Goal: Task Accomplishment & Management: Use online tool/utility

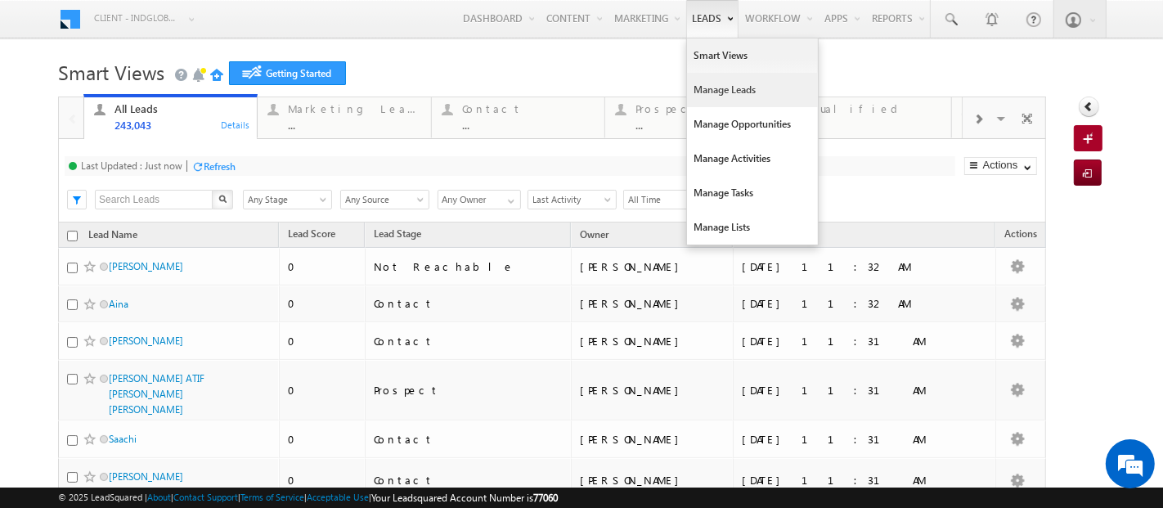
click at [691, 97] on link "Manage Leads" at bounding box center [752, 90] width 131 height 34
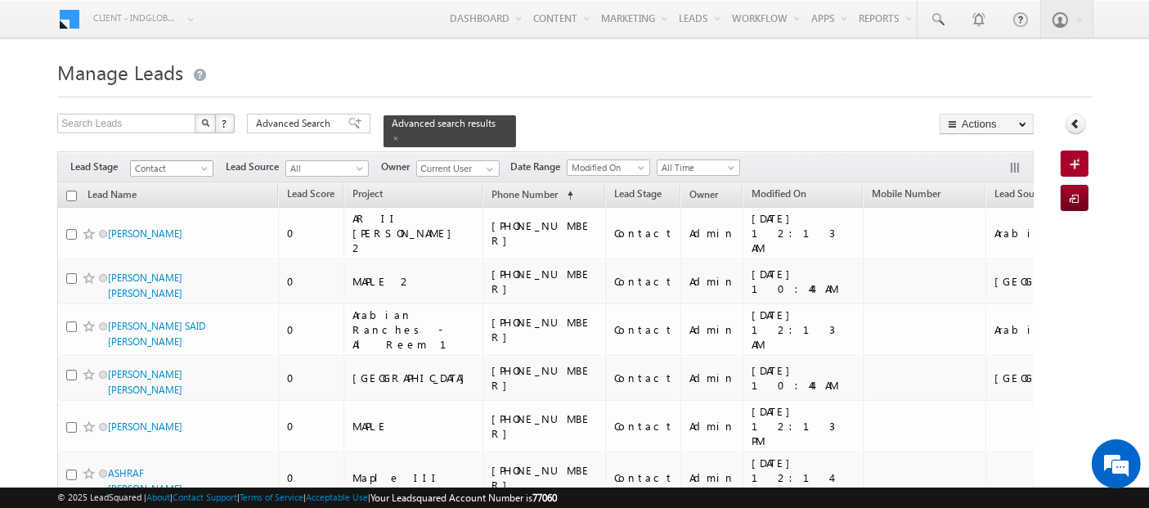
click at [206, 165] on span at bounding box center [206, 171] width 13 height 13
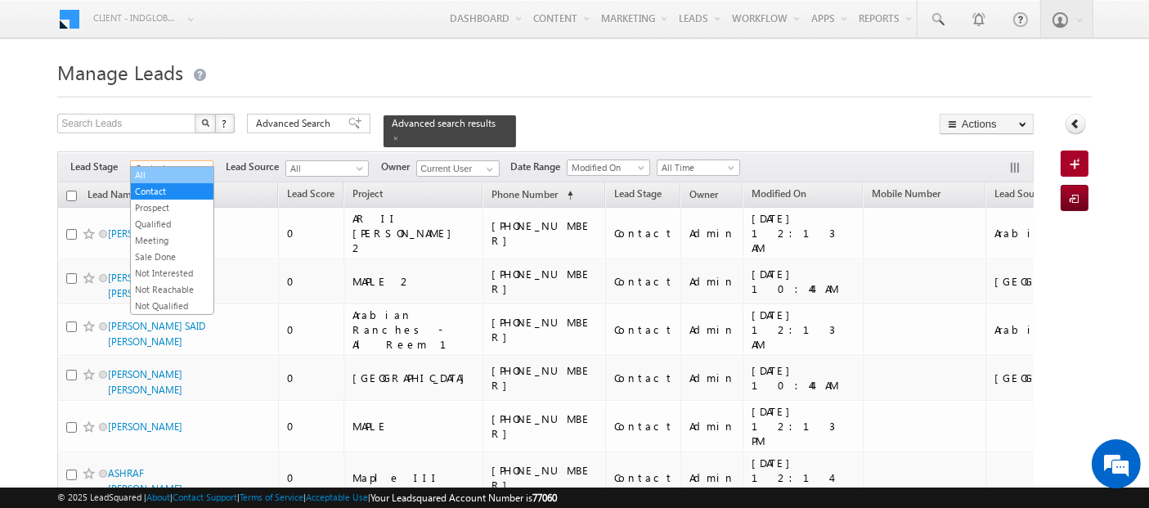
click at [180, 176] on link "All" at bounding box center [172, 175] width 83 height 15
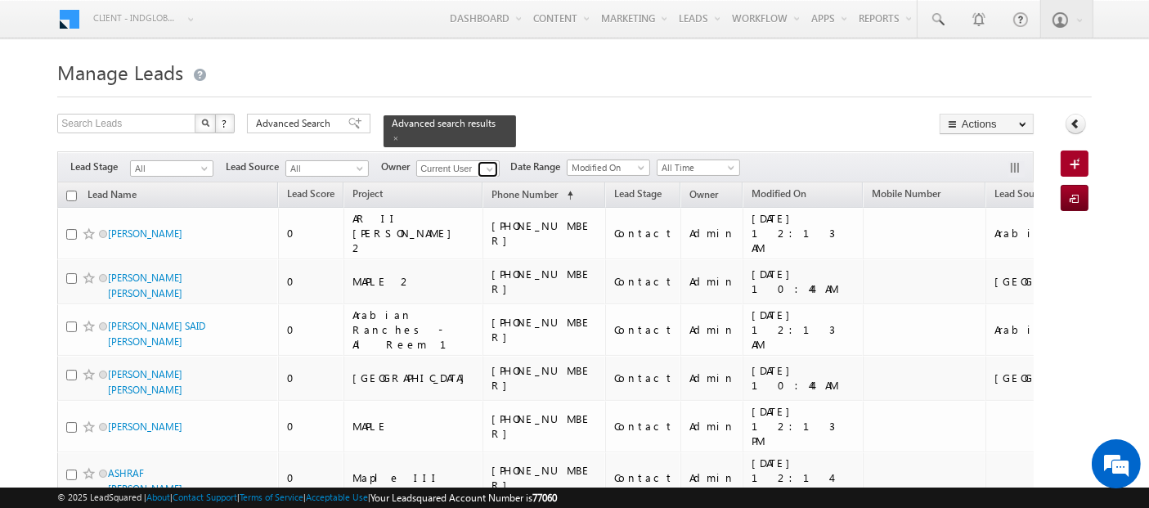
click at [487, 163] on span at bounding box center [489, 169] width 13 height 13
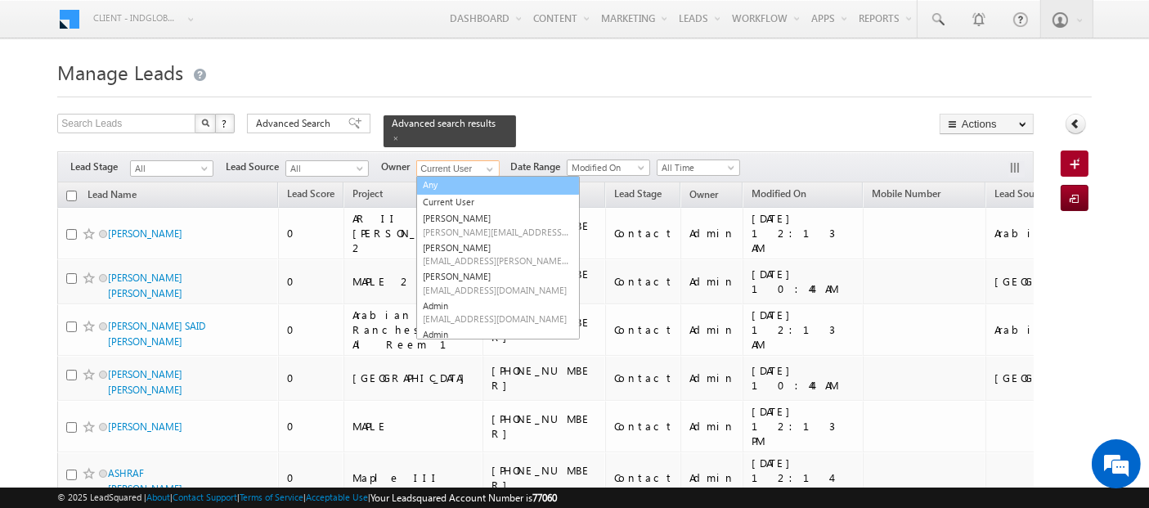
click at [464, 176] on link "Any" at bounding box center [498, 185] width 164 height 19
type input "Any"
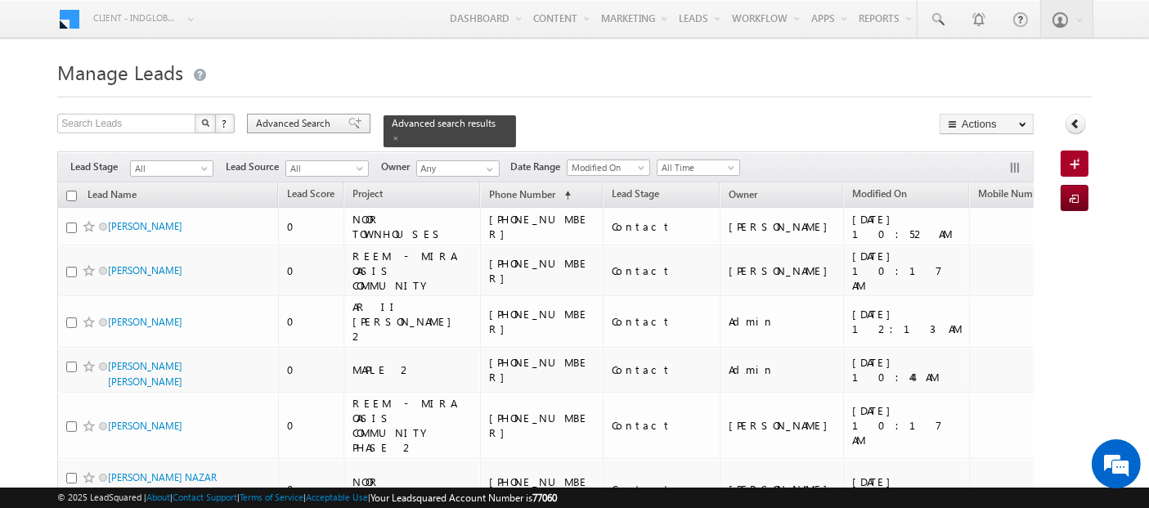
click at [316, 124] on span "Advanced Search" at bounding box center [295, 123] width 79 height 15
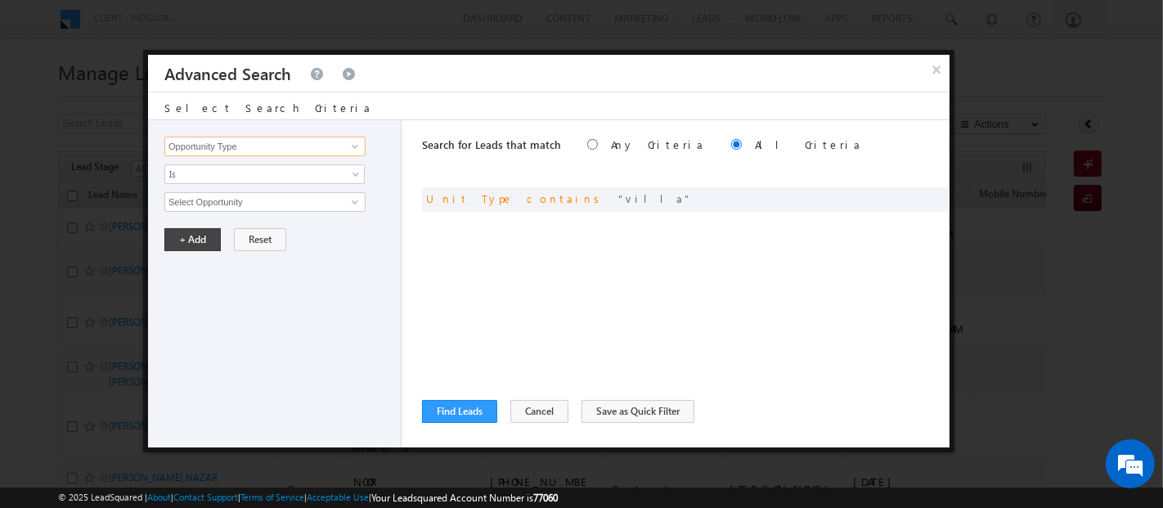
click at [334, 138] on input "Opportunity Type" at bounding box center [264, 147] width 201 height 20
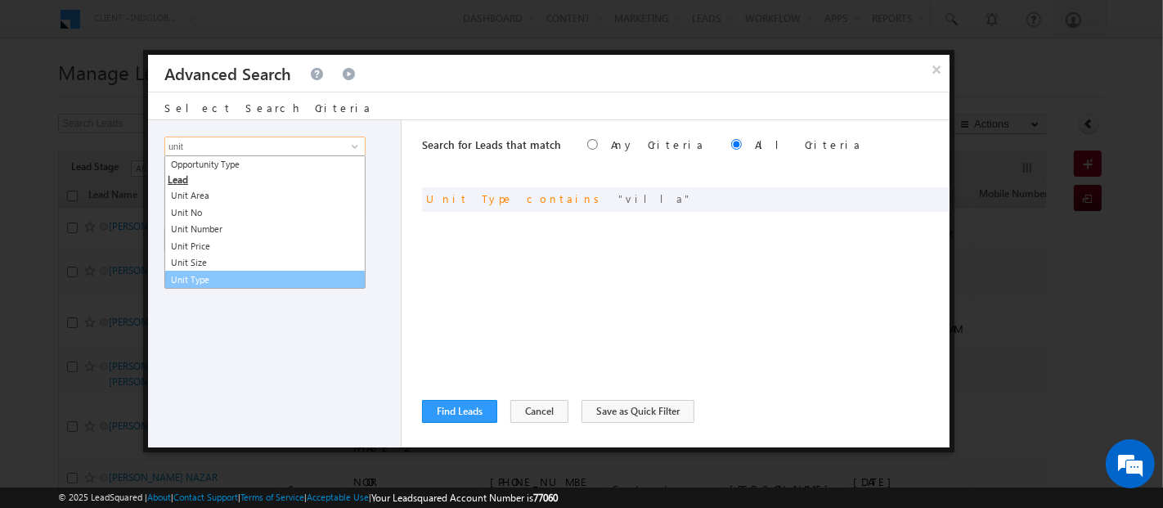
click at [258, 276] on link "Unit Type" at bounding box center [264, 280] width 201 height 19
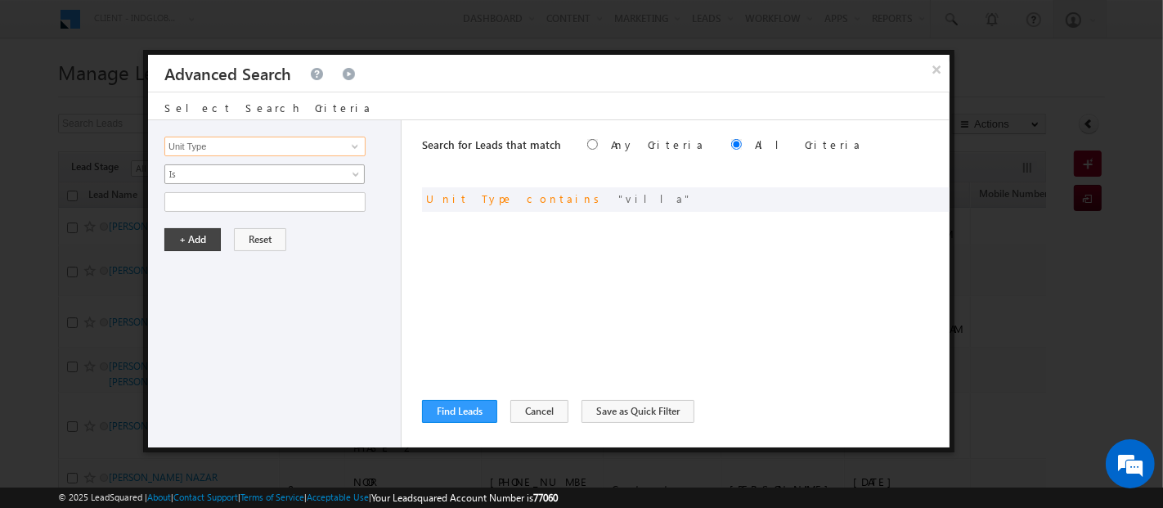
type input "Unit Type"
click at [223, 167] on span "Is" at bounding box center [253, 174] width 177 height 15
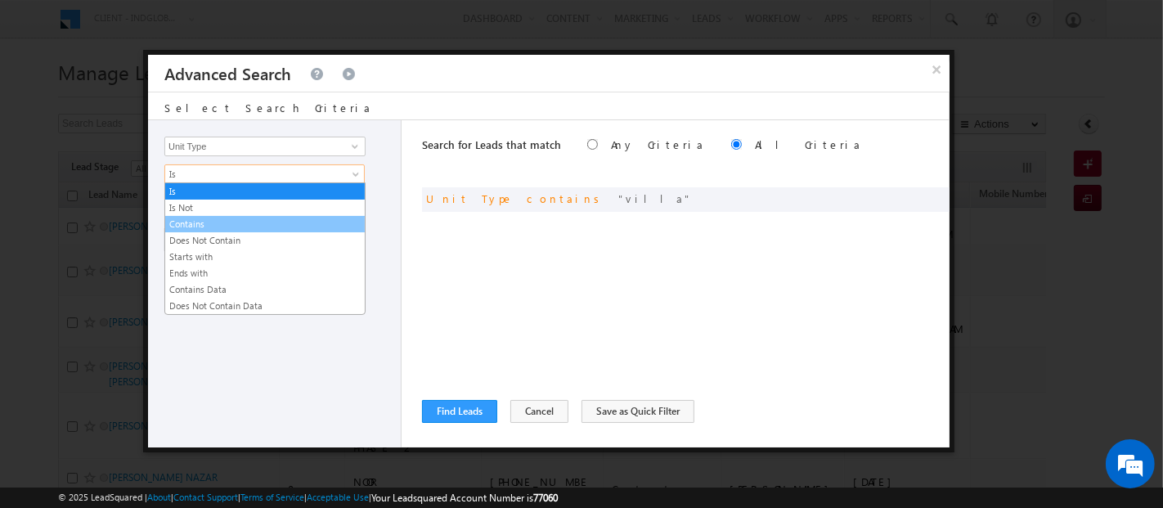
click at [215, 225] on link "Contains" at bounding box center [265, 224] width 200 height 15
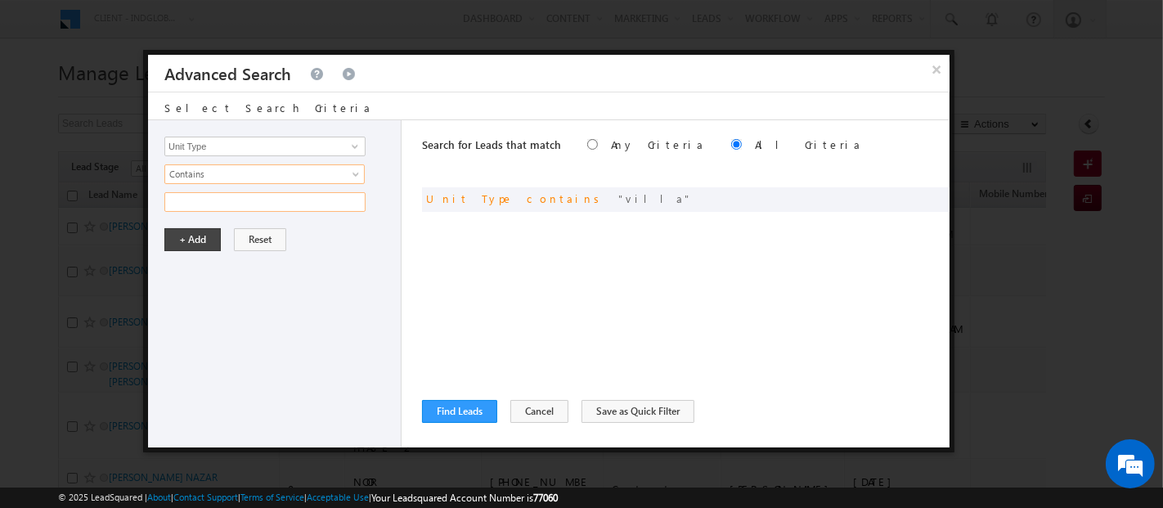
click at [213, 200] on input "text" at bounding box center [264, 202] width 201 height 20
type input "Town"
click at [175, 238] on button "+ Add" at bounding box center [192, 239] width 56 height 23
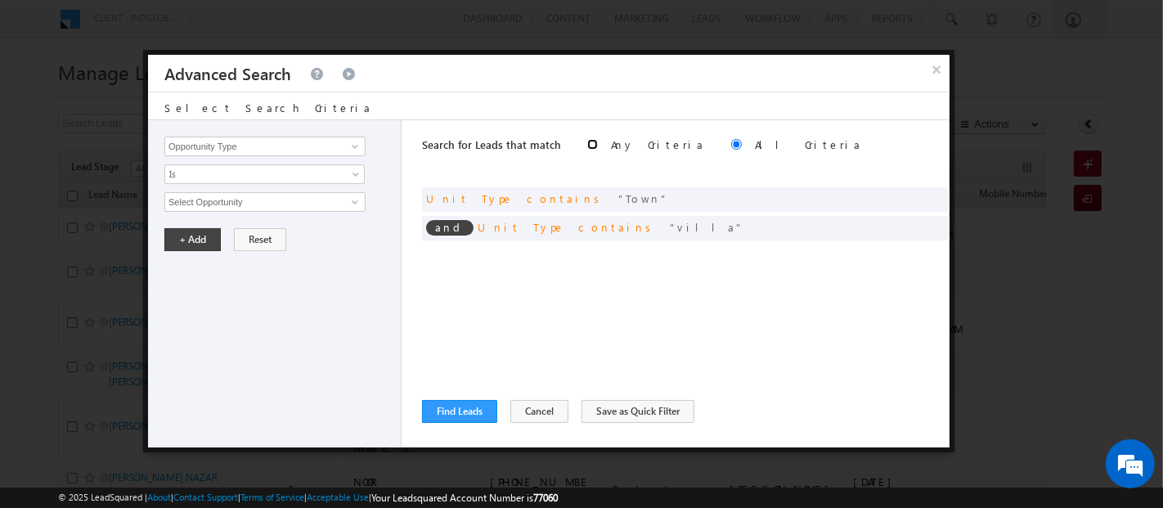
click at [587, 141] on input "radio" at bounding box center [592, 144] width 11 height 11
radio input "true"
click at [457, 403] on button "Find Leads" at bounding box center [459, 411] width 75 height 23
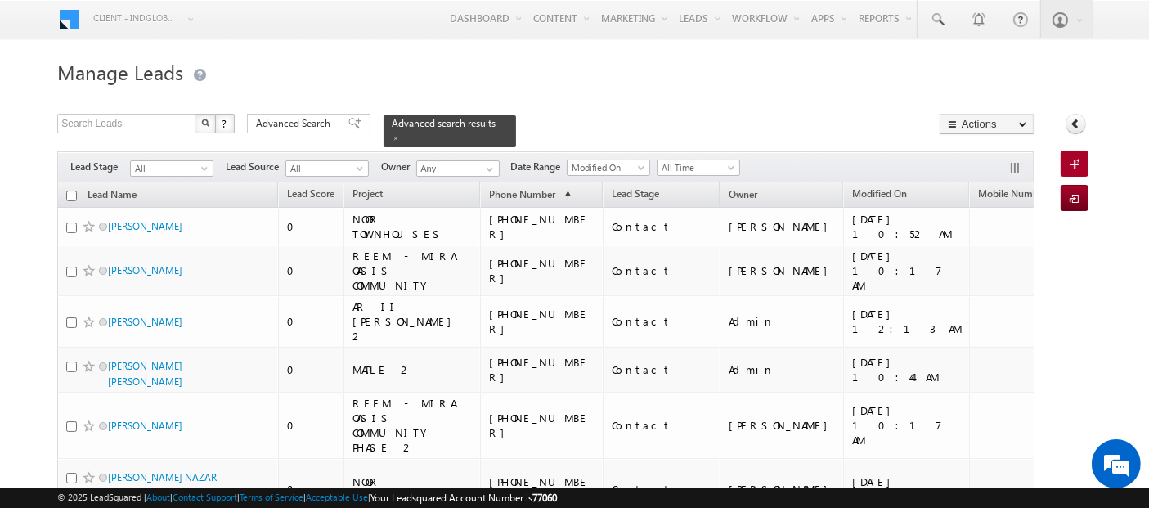
click at [71, 191] on input "checkbox" at bounding box center [71, 196] width 11 height 11
checkbox input "true"
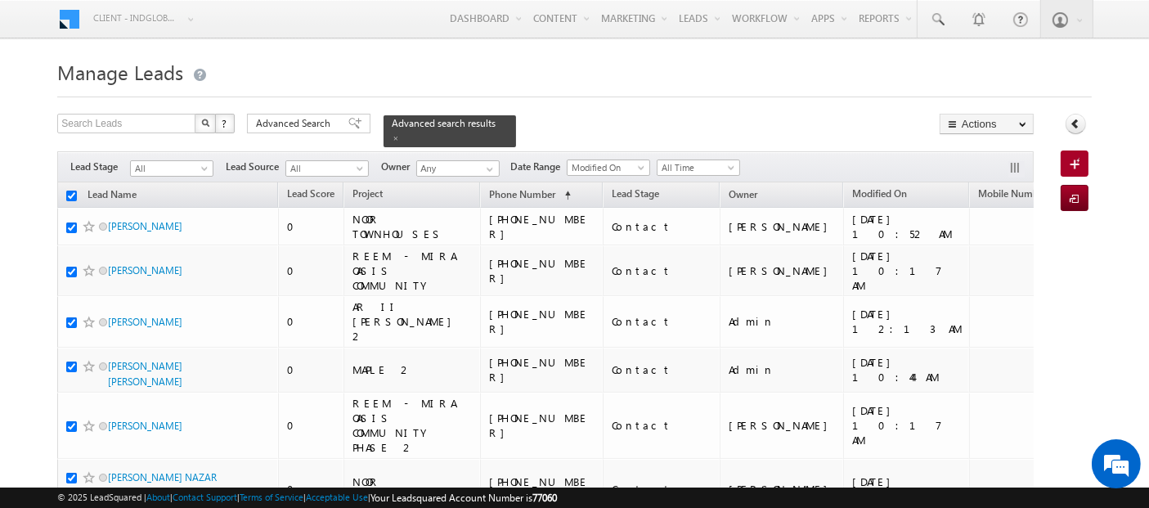
checkbox input "true"
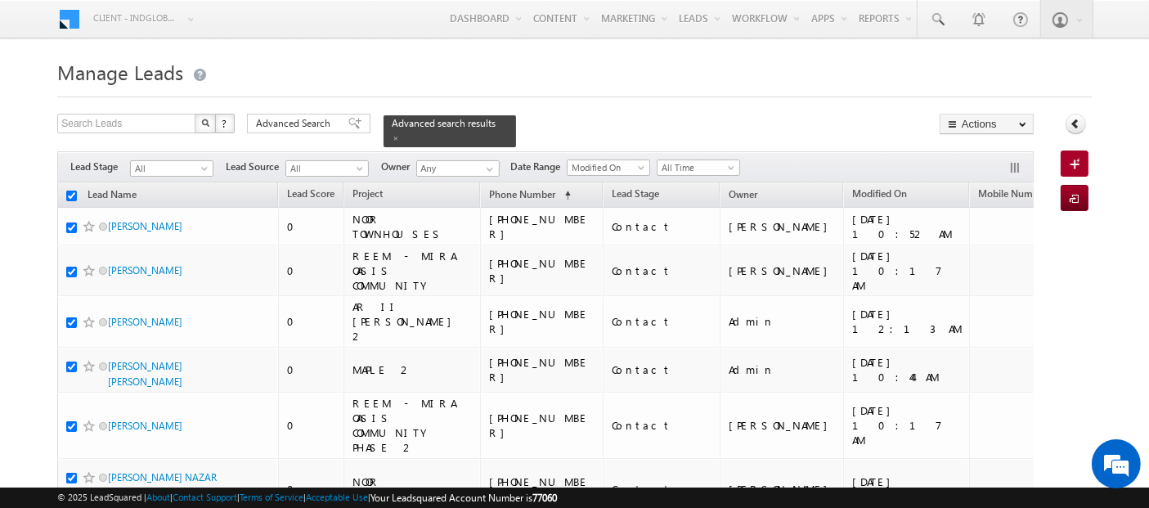
checkbox input "true"
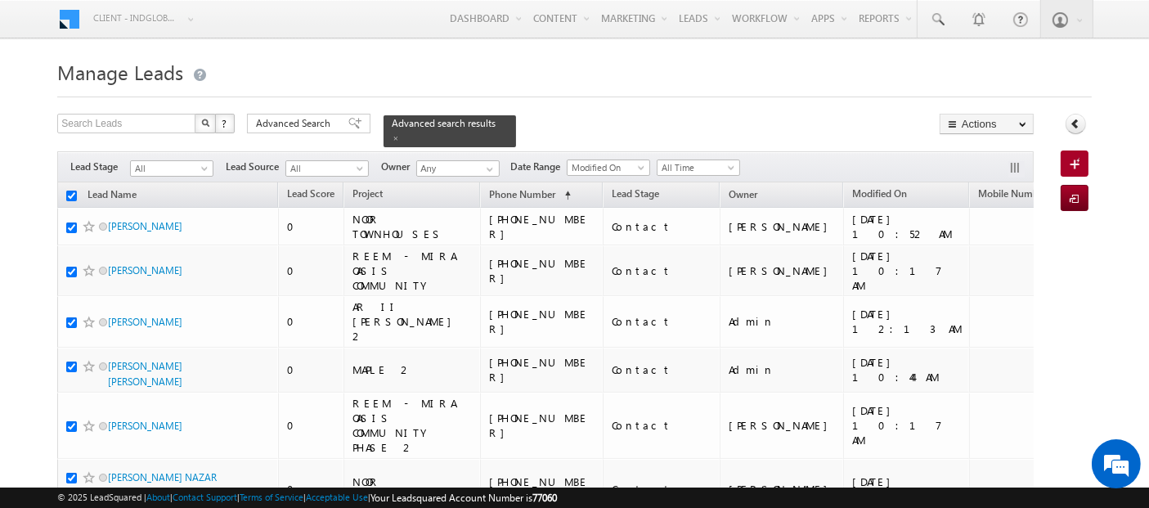
checkbox input "true"
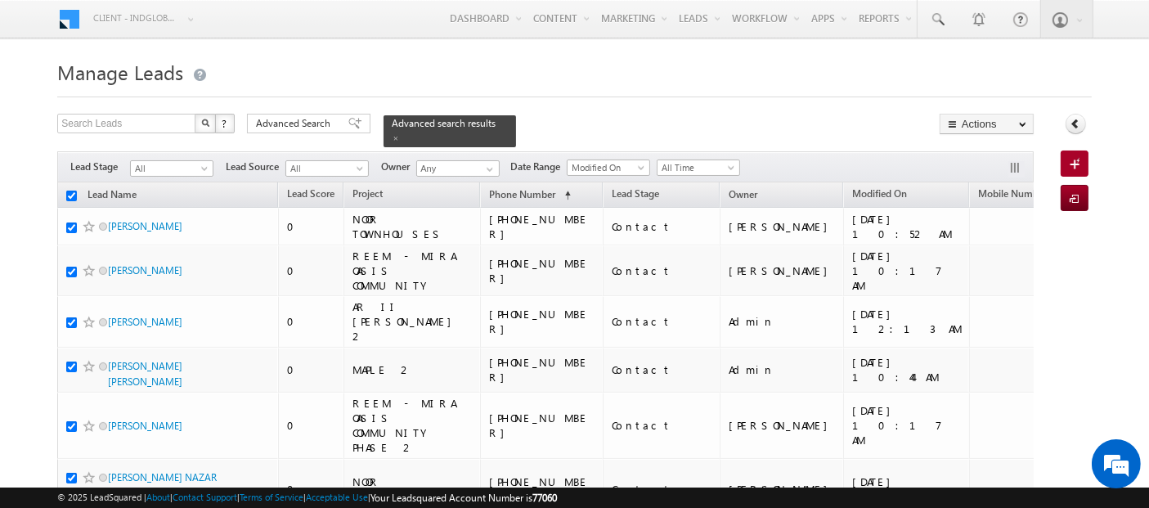
checkbox input "true"
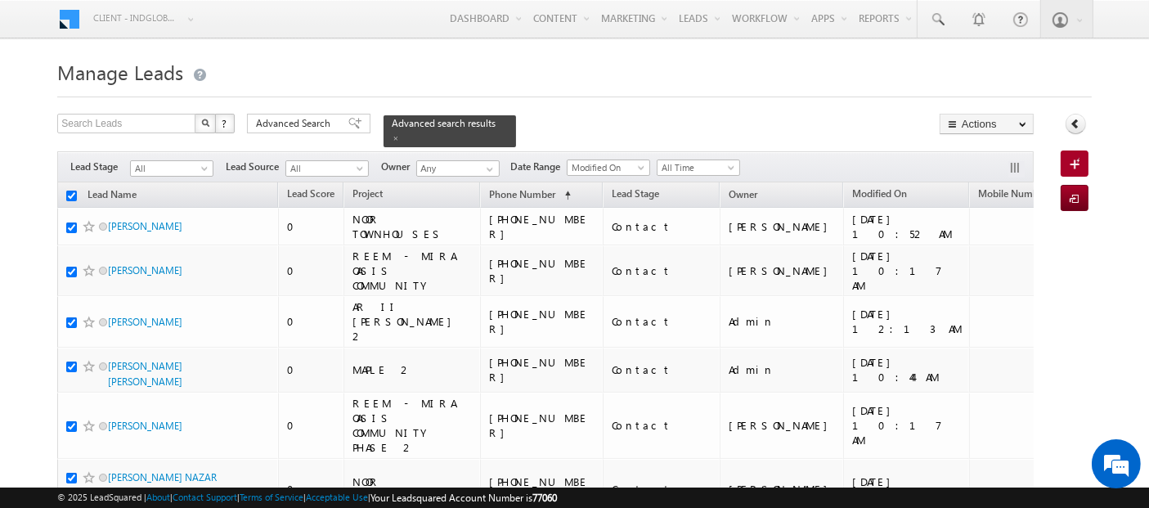
checkbox input "true"
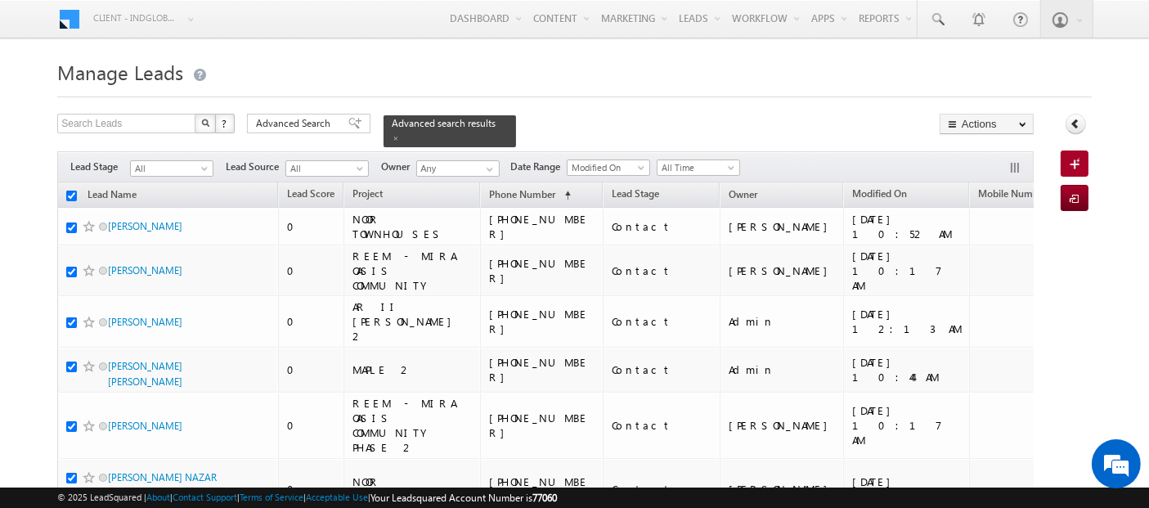
checkbox input "true"
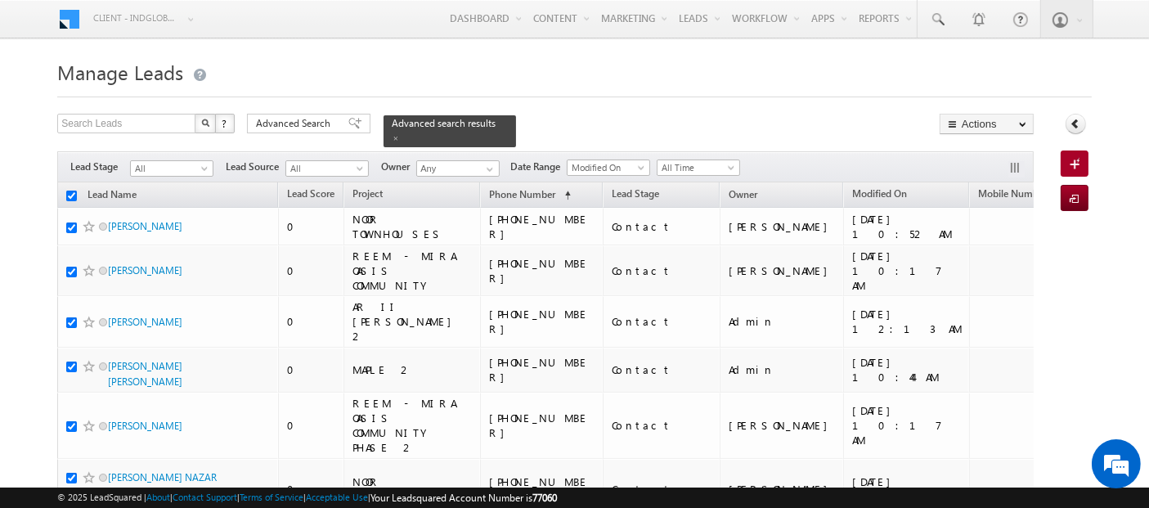
checkbox input "true"
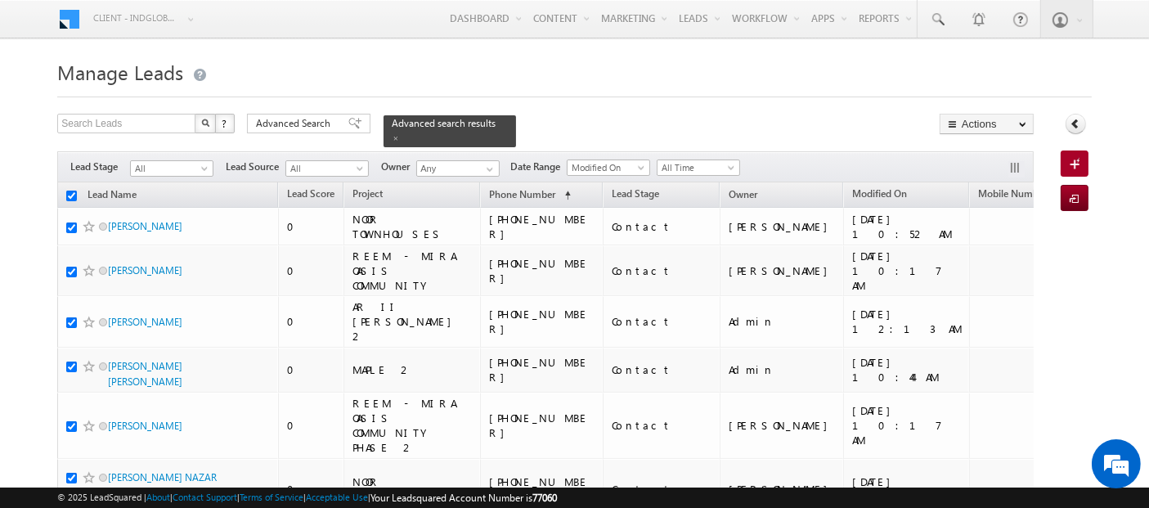
checkbox input "true"
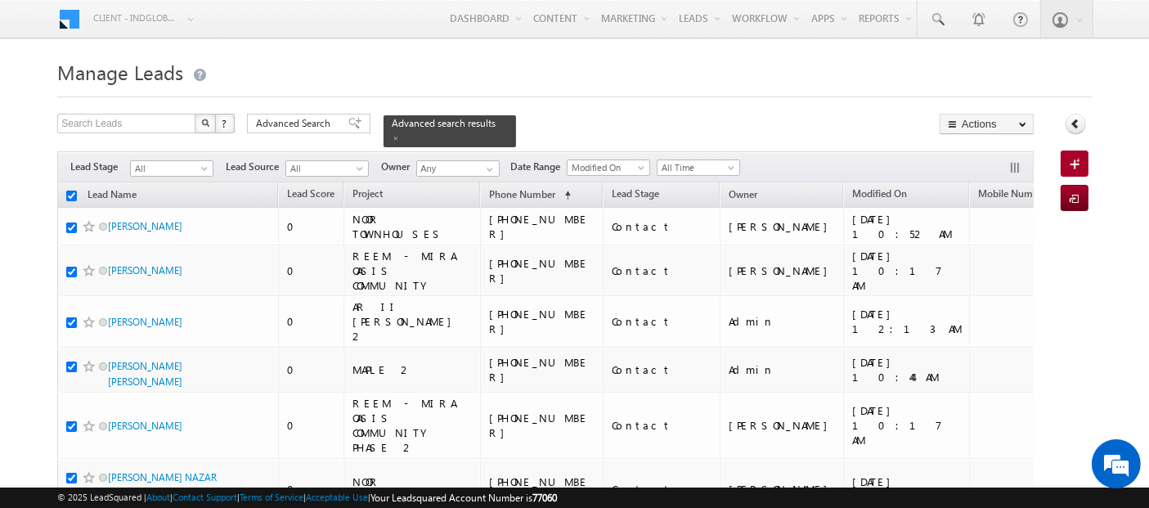
checkbox input "true"
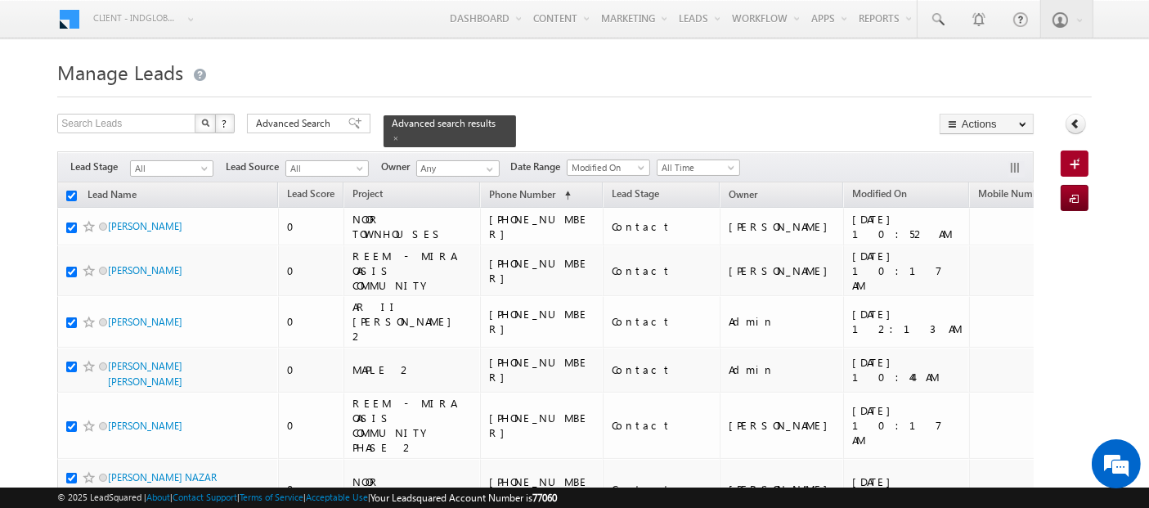
checkbox input "true"
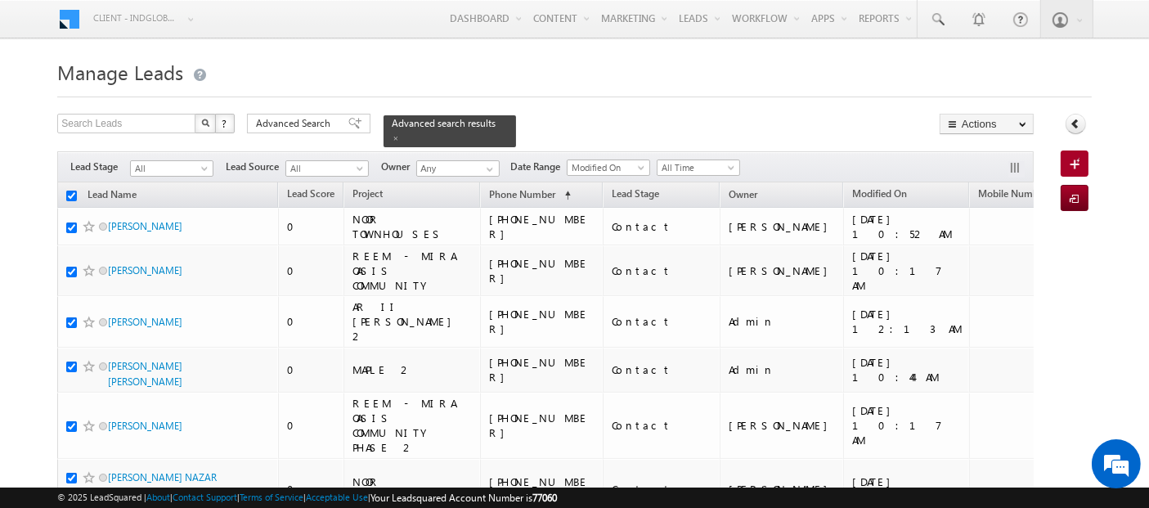
checkbox input "true"
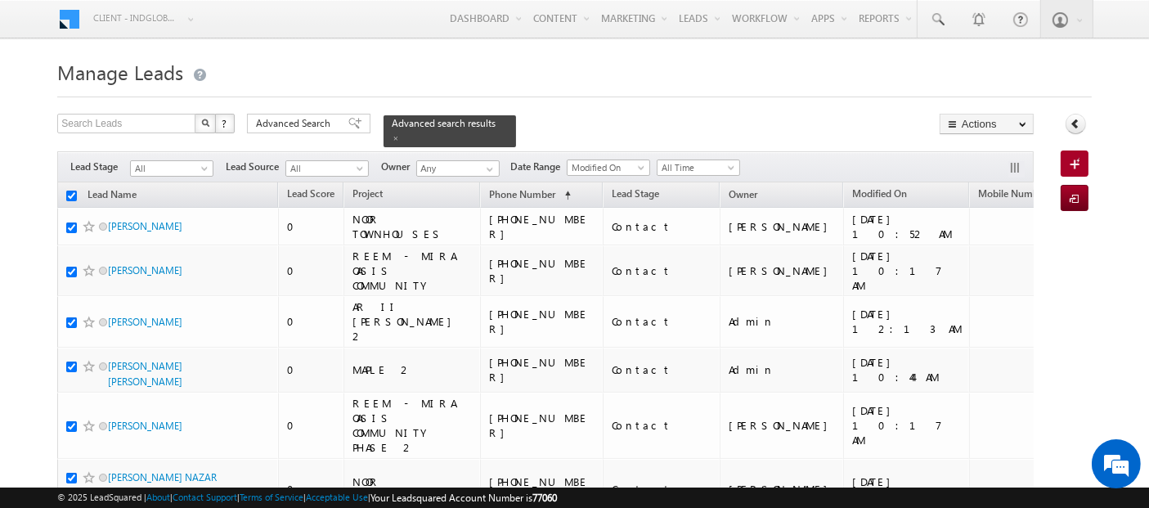
checkbox input "true"
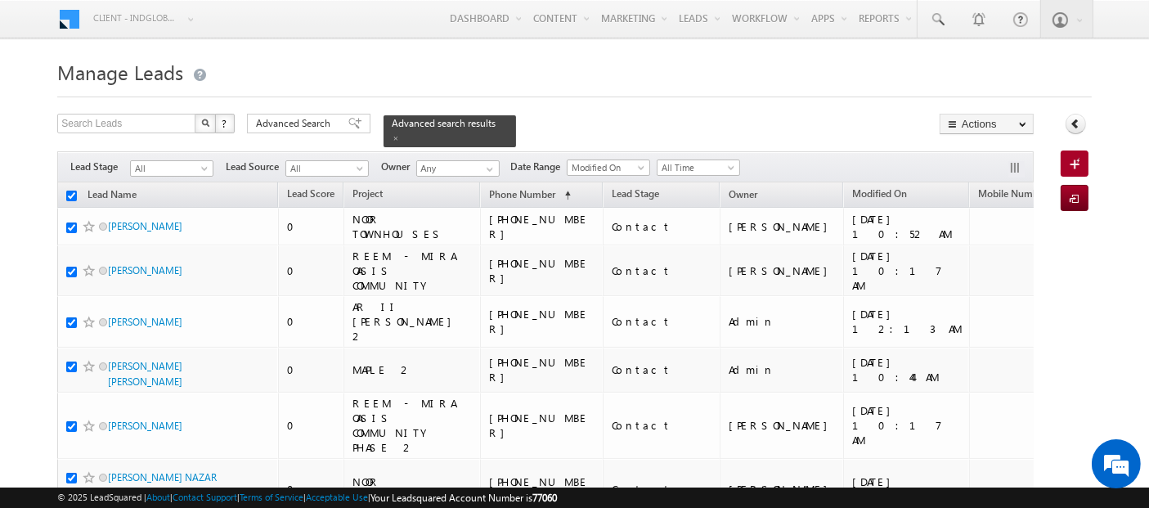
checkbox input "true"
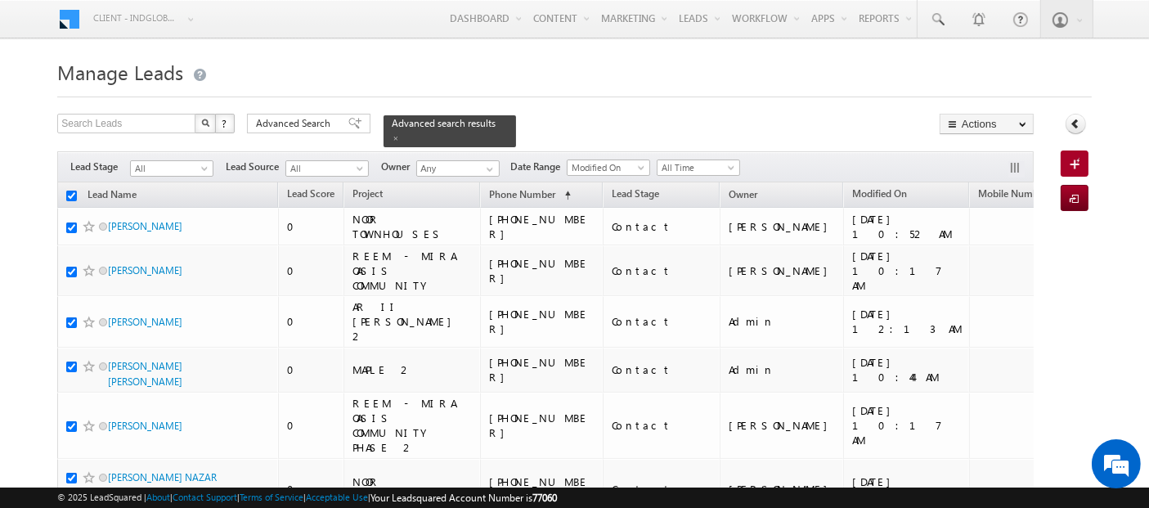
checkbox input "true"
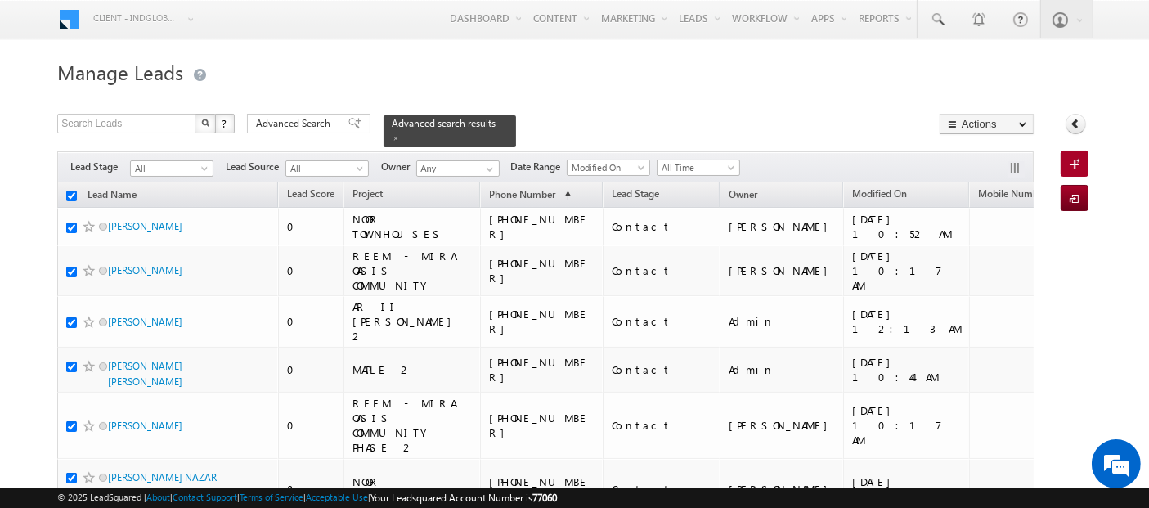
checkbox input "true"
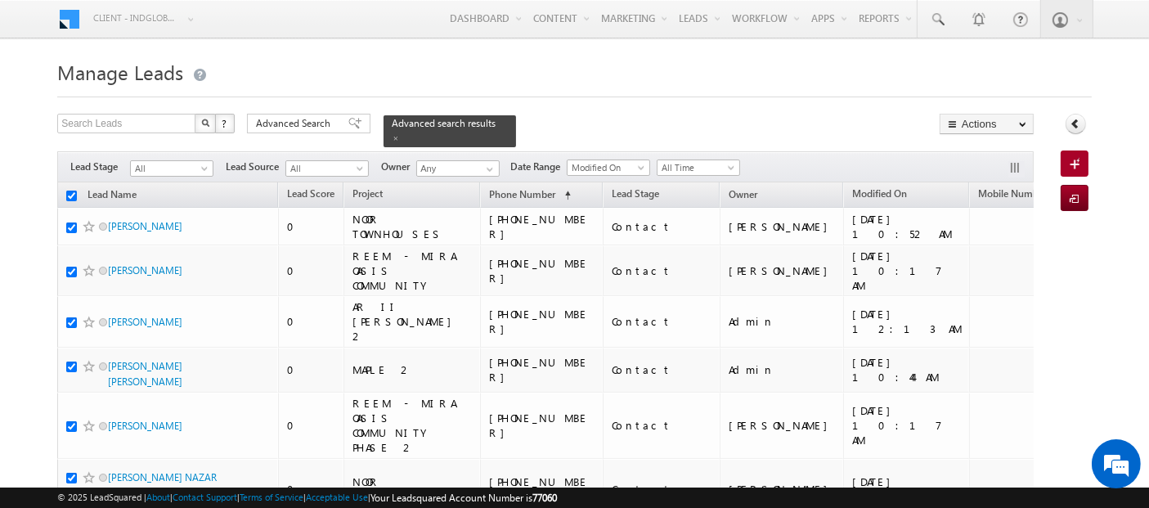
checkbox input "true"
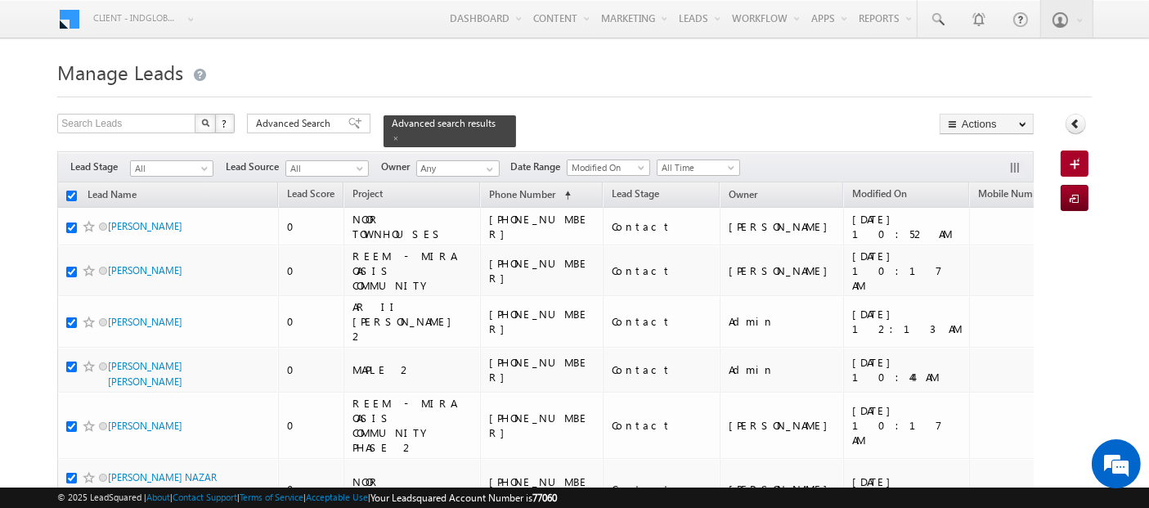
checkbox input "true"
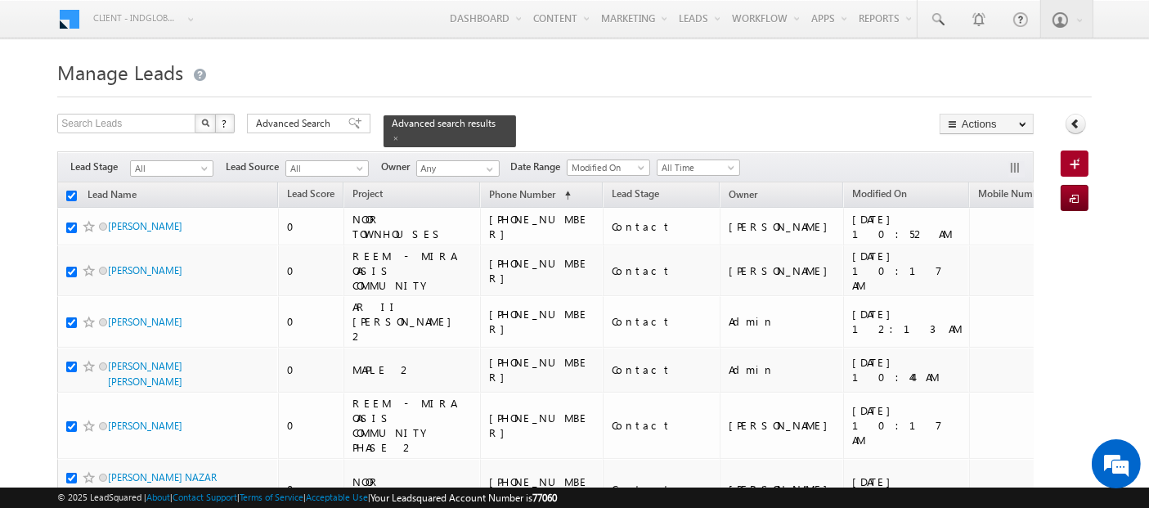
checkbox input "true"
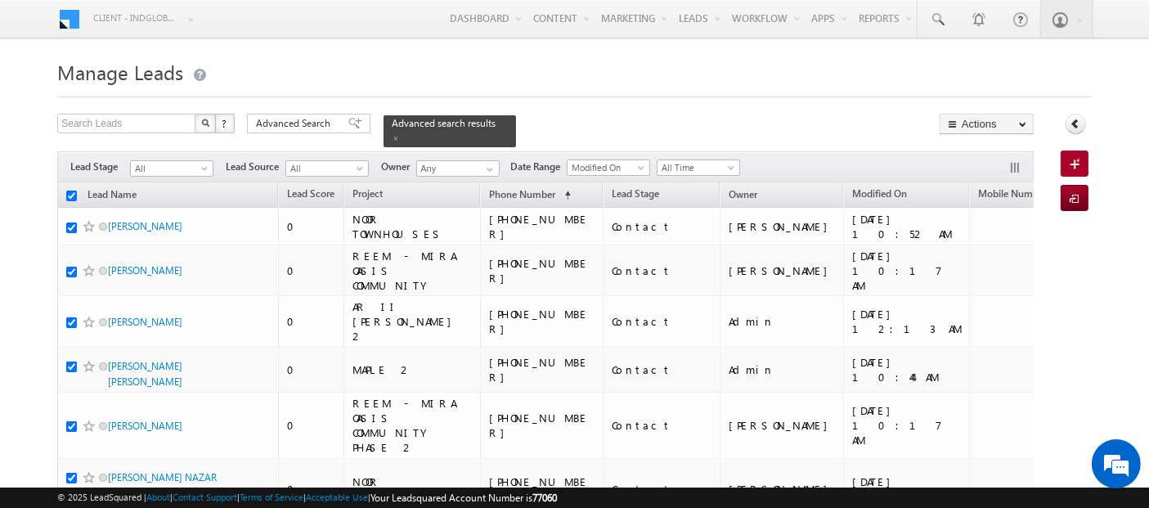
checkbox input "true"
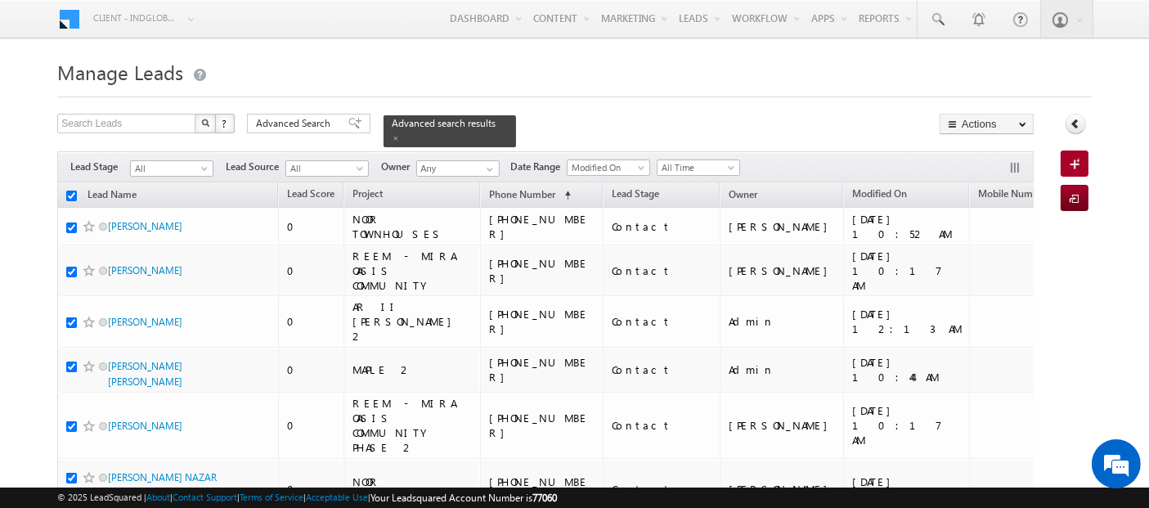
checkbox input "true"
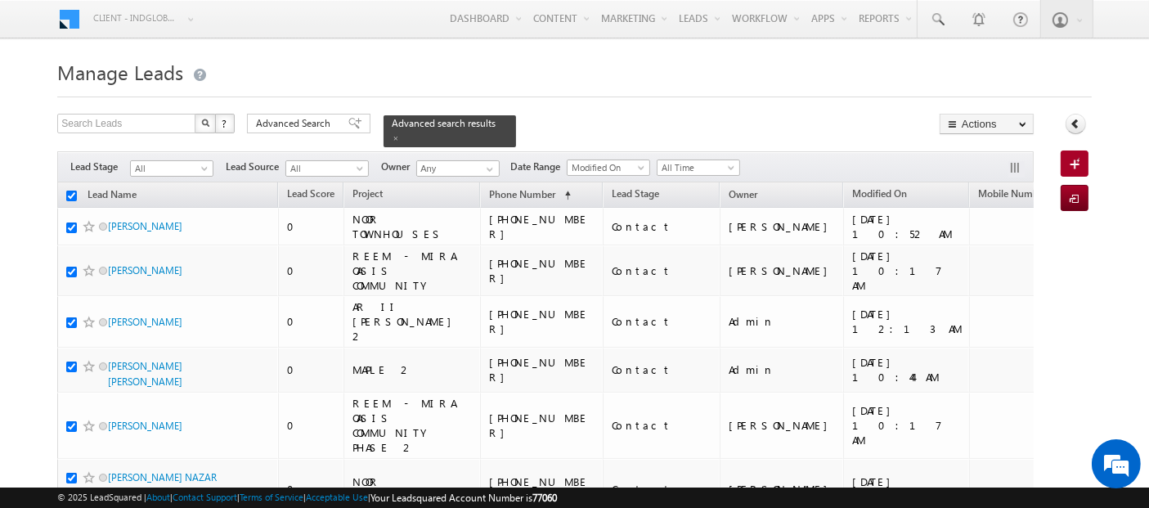
checkbox input "true"
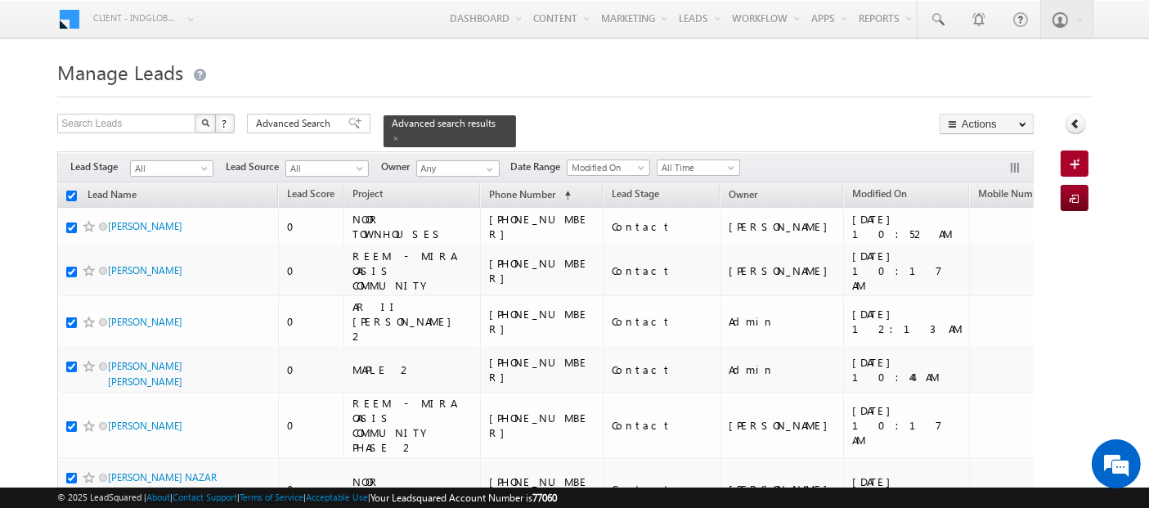
checkbox input "true"
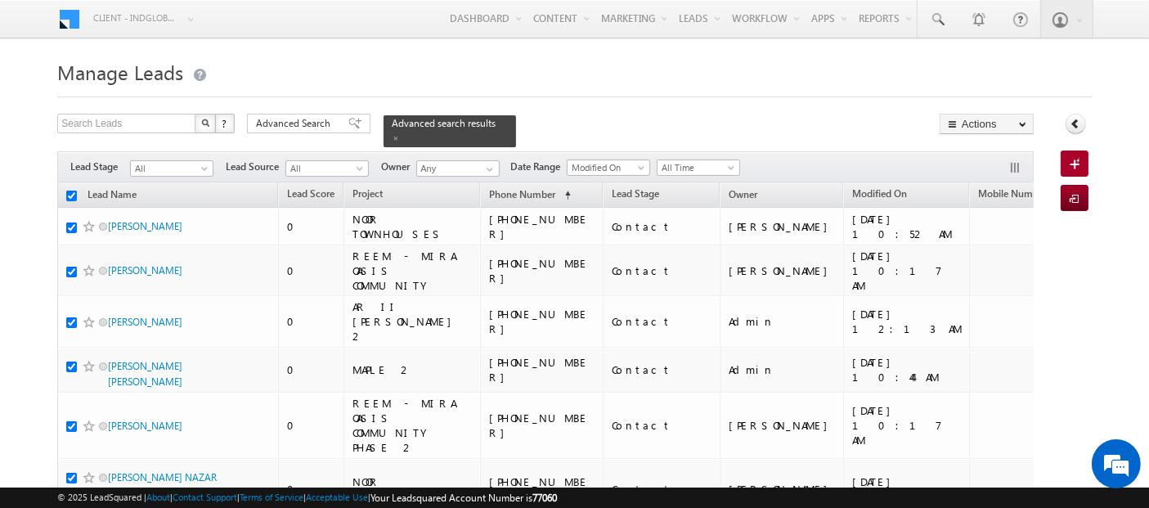
checkbox input "true"
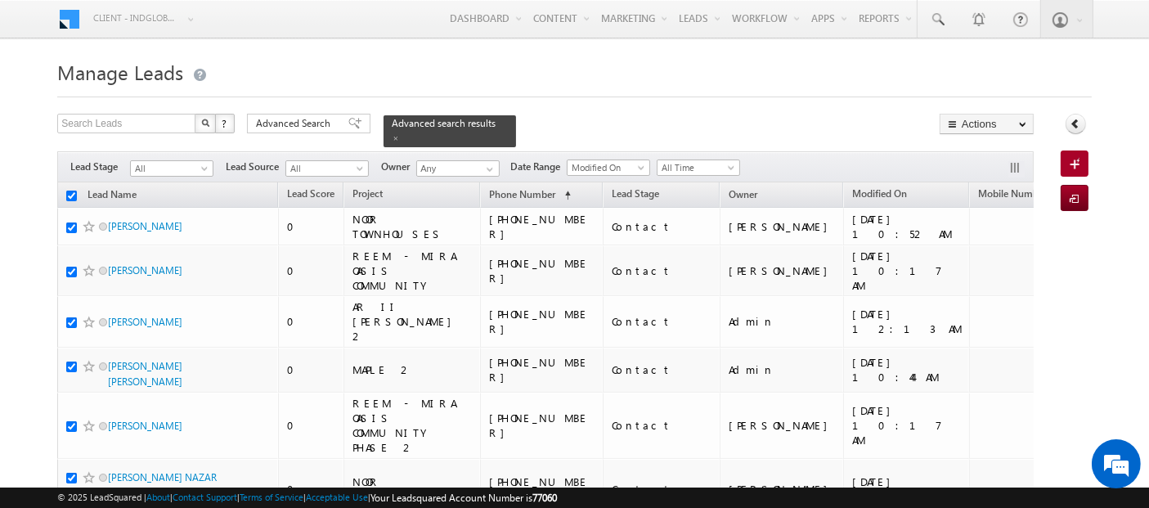
checkbox input "true"
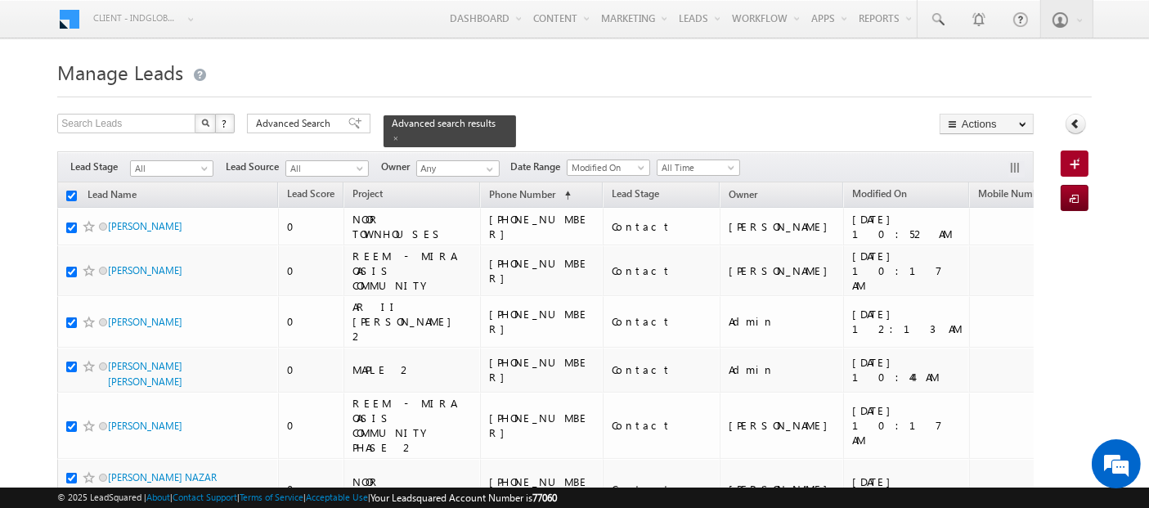
checkbox input "true"
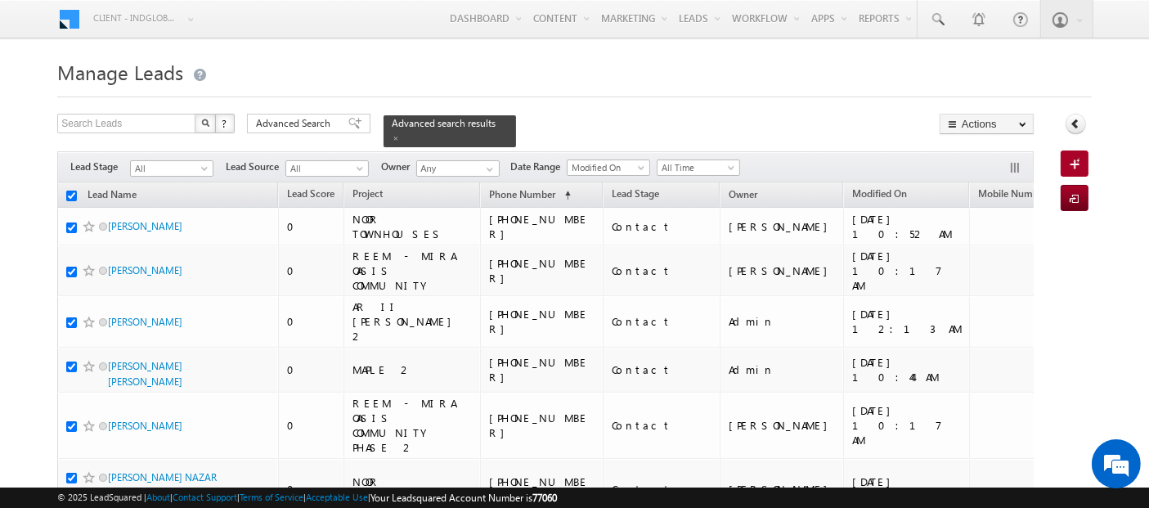
checkbox input "true"
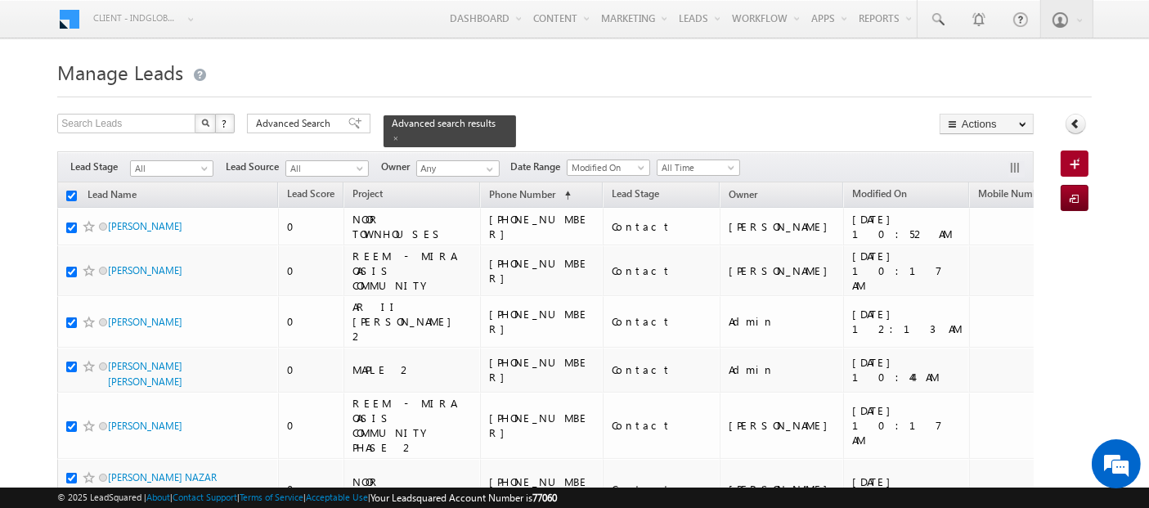
checkbox input "true"
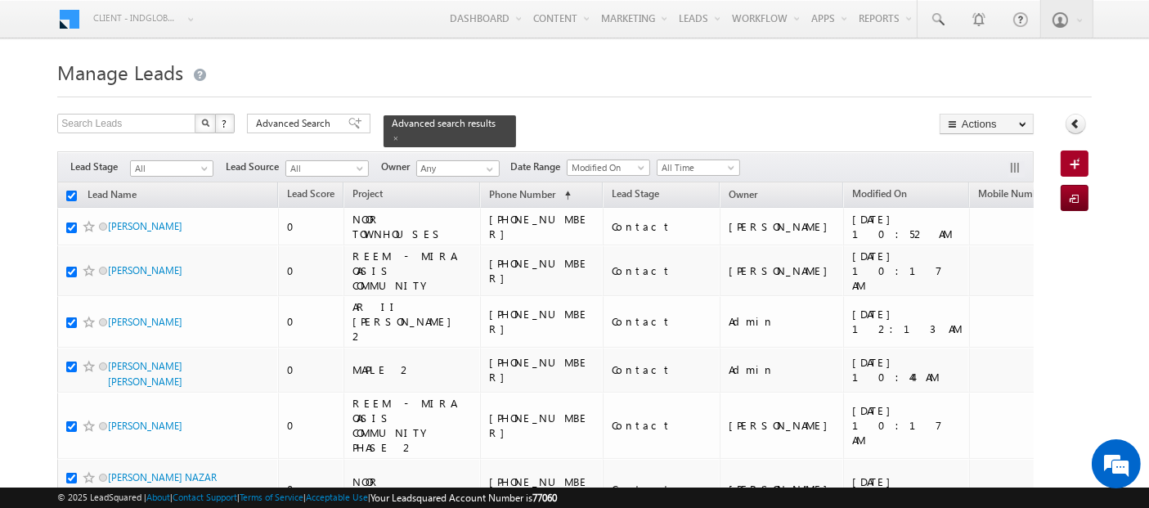
checkbox input "true"
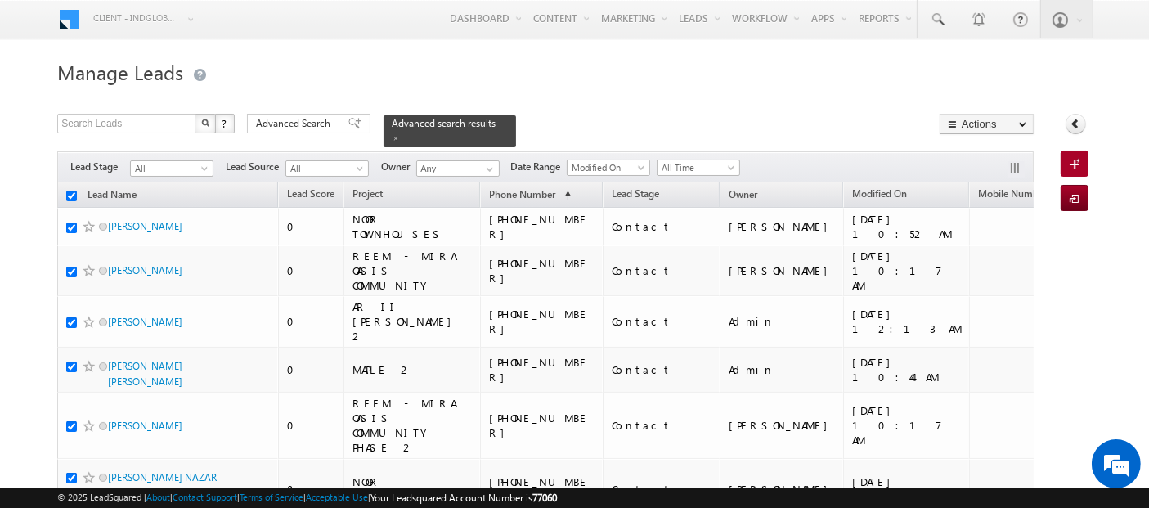
checkbox input "true"
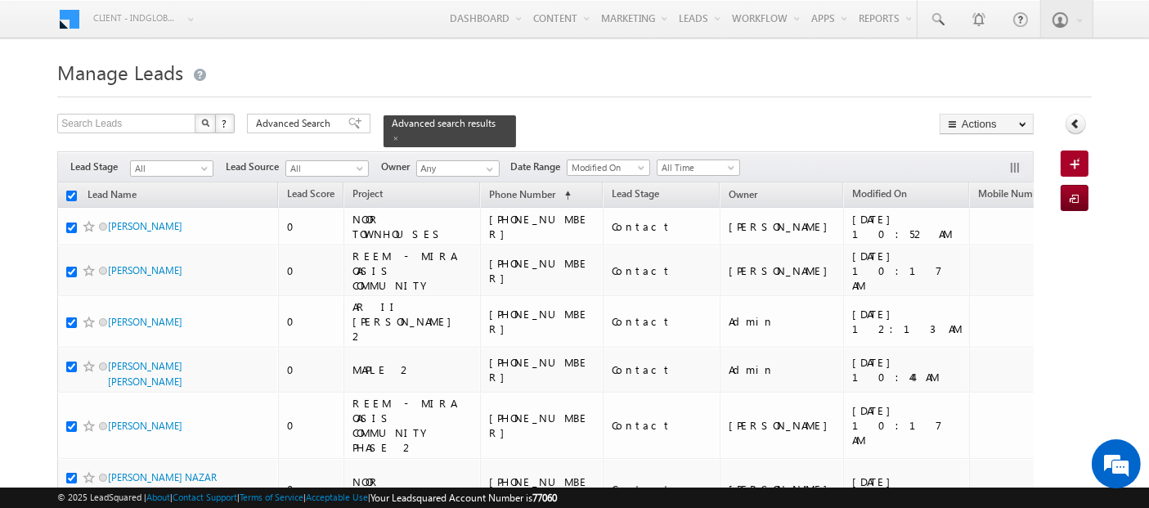
checkbox input "true"
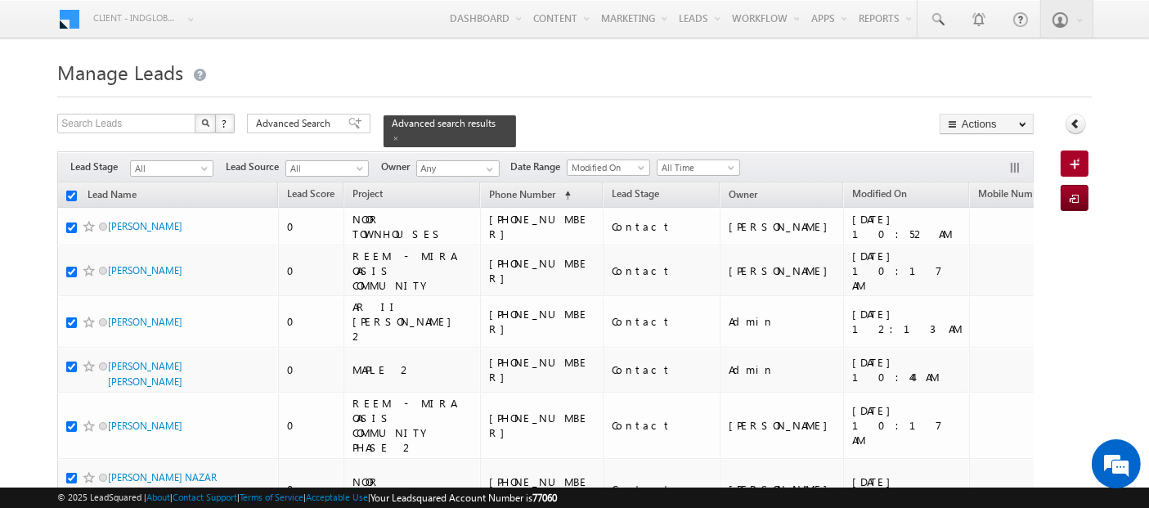
checkbox input "true"
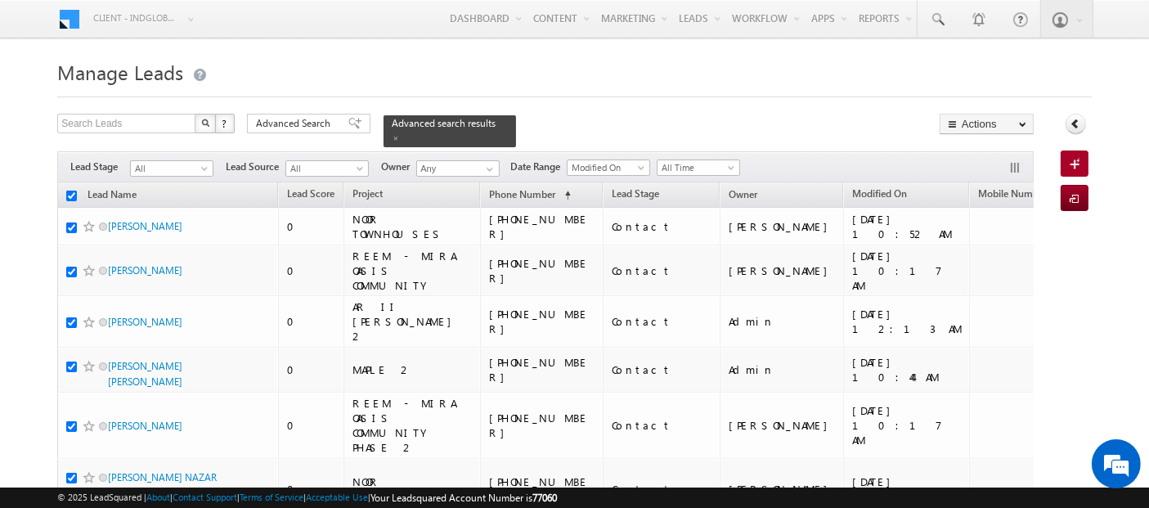
checkbox input "true"
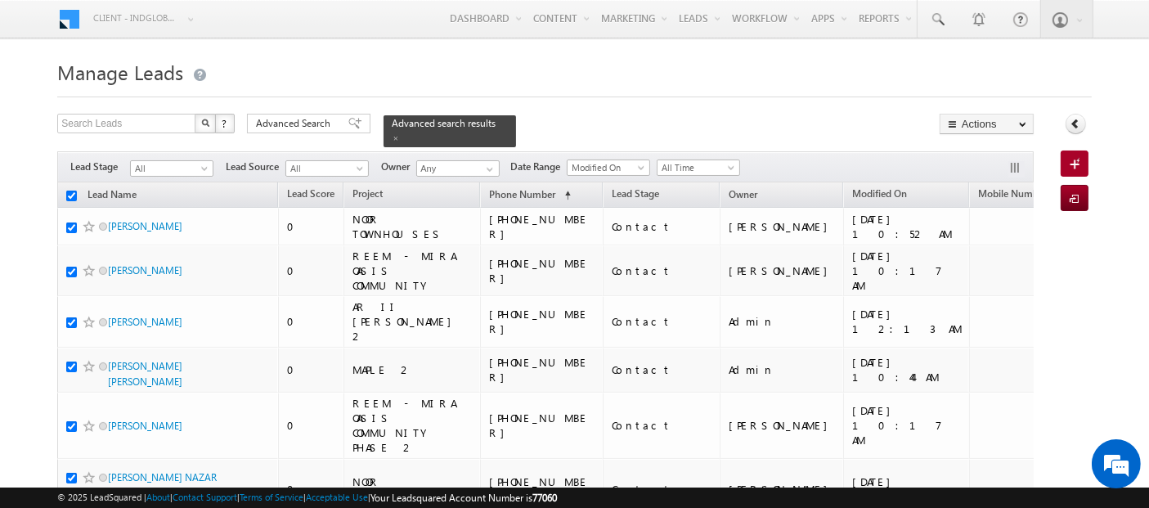
checkbox input "true"
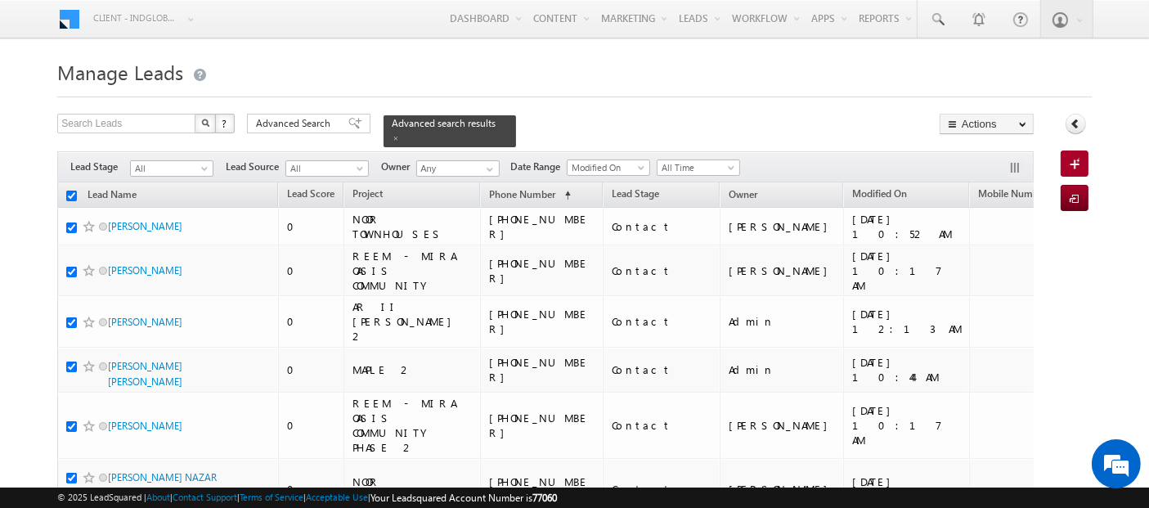
checkbox input "true"
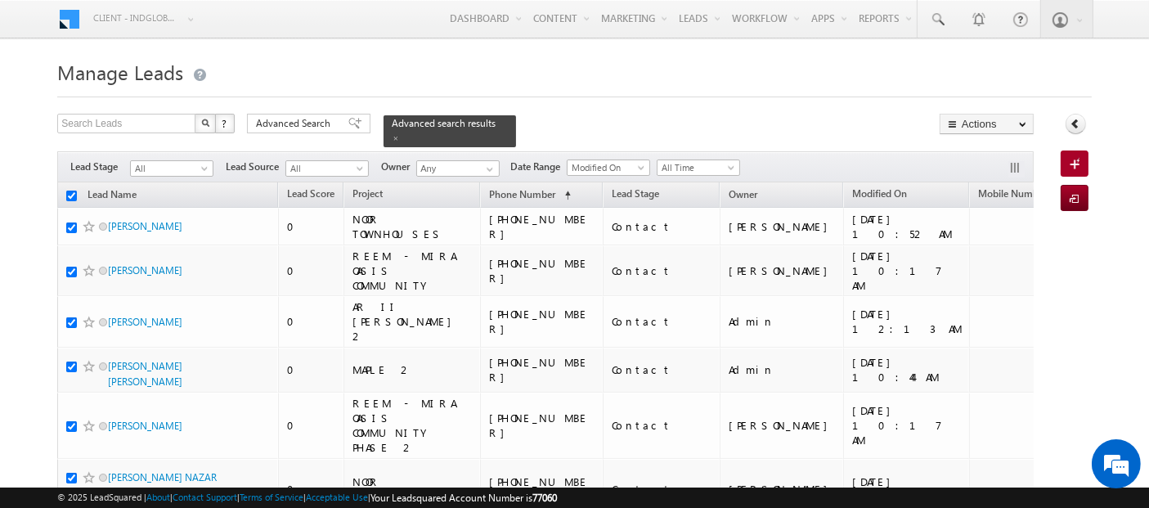
checkbox input "true"
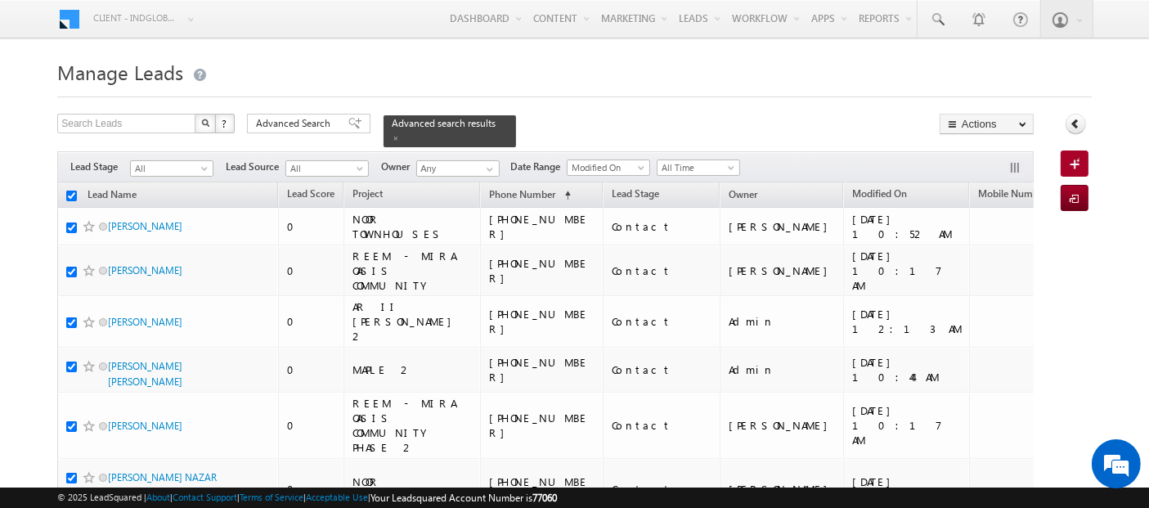
checkbox input "true"
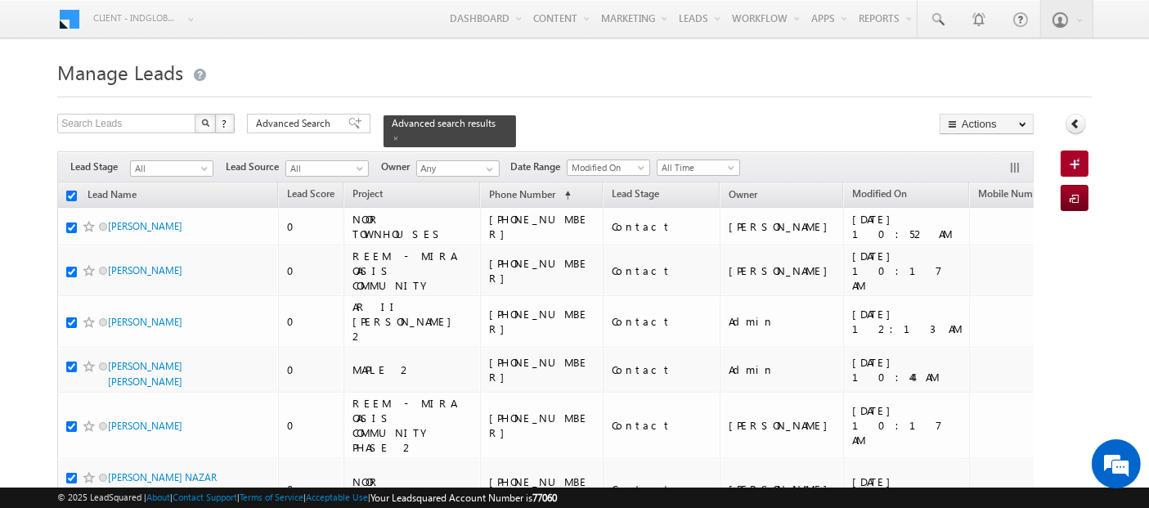
checkbox input "true"
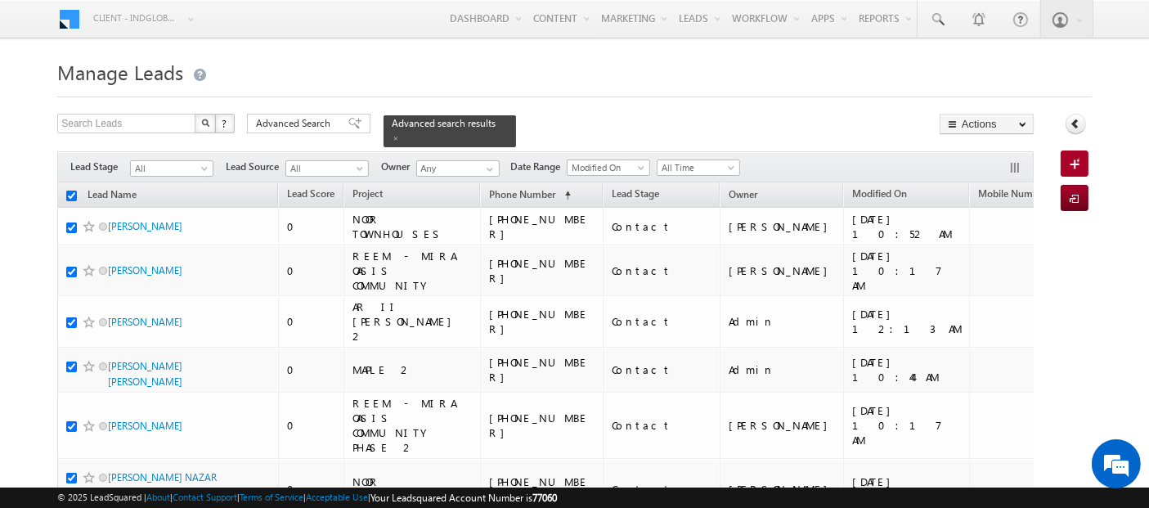
checkbox input "true"
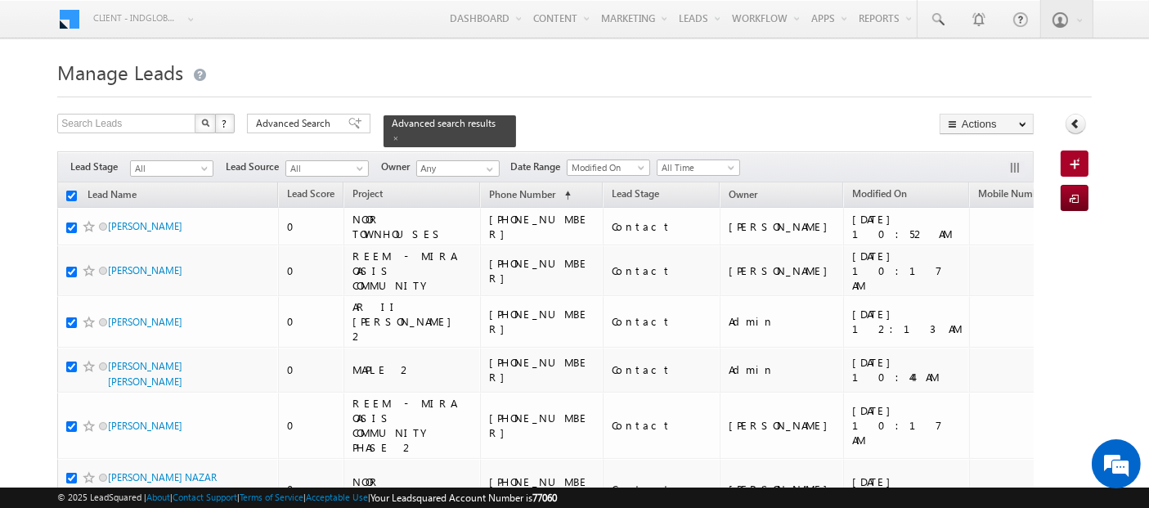
checkbox input "true"
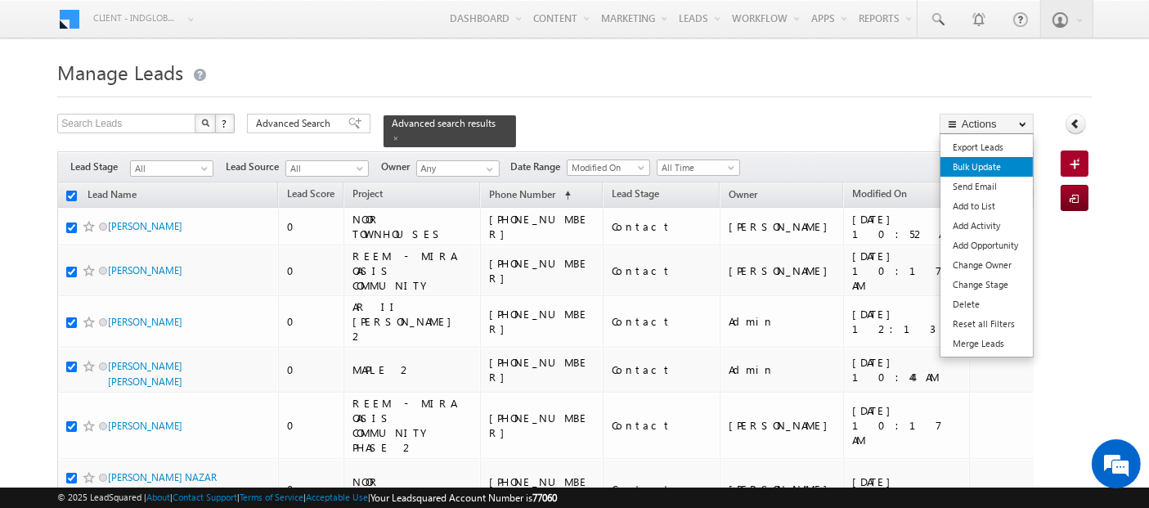
click at [983, 168] on link "Bulk Update" at bounding box center [986, 167] width 92 height 20
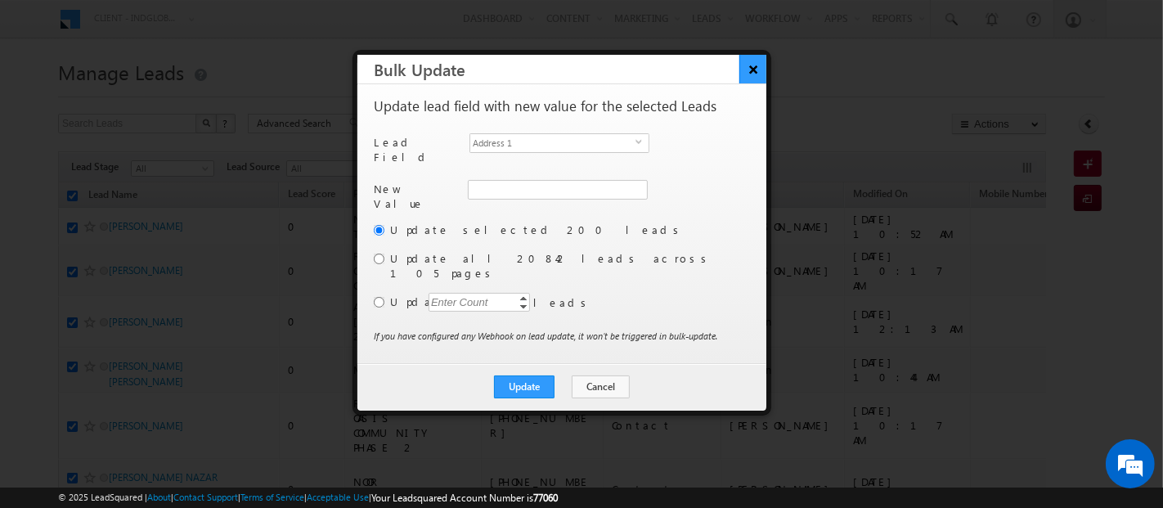
click at [756, 74] on button "×" at bounding box center [752, 69] width 27 height 29
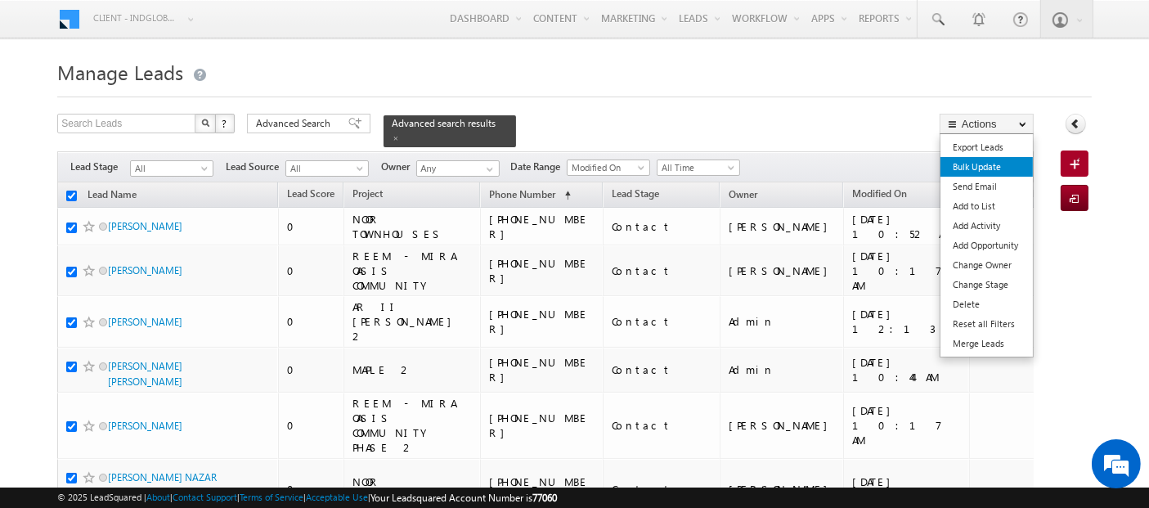
click at [988, 172] on link "Bulk Update" at bounding box center [986, 167] width 92 height 20
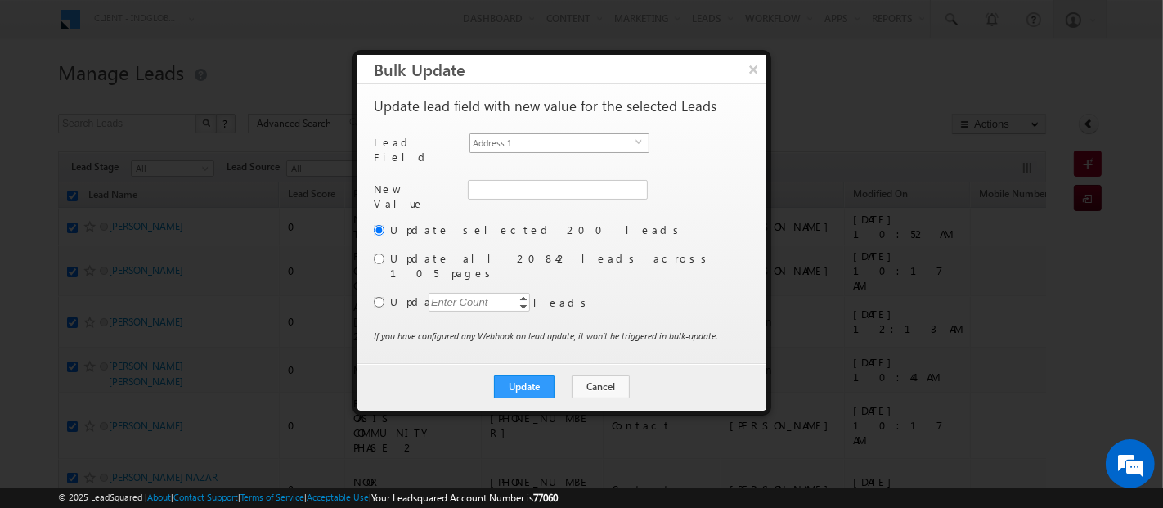
click at [511, 143] on span "Address 1" at bounding box center [552, 143] width 165 height 18
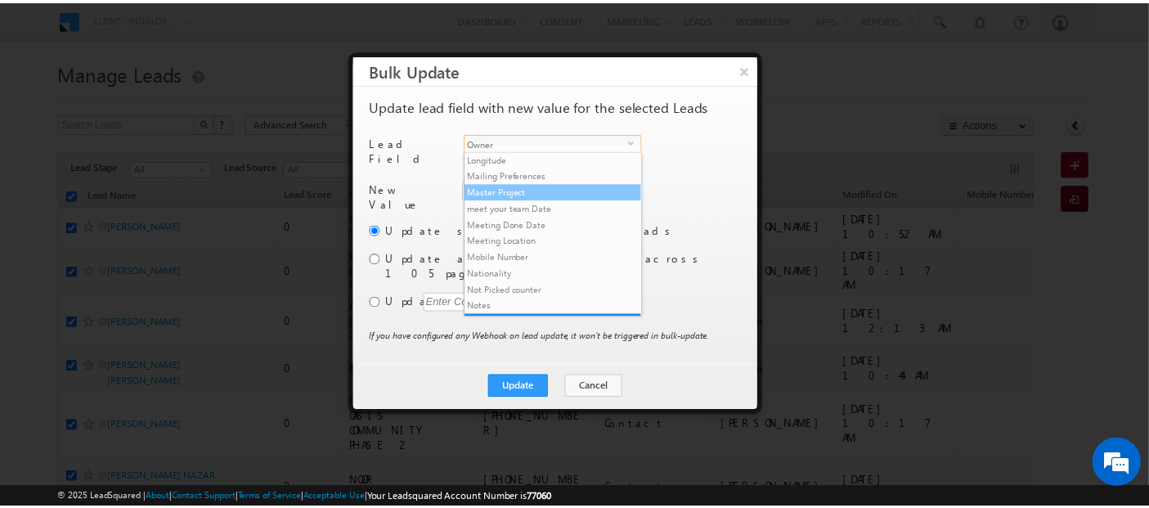
scroll to position [343, 0]
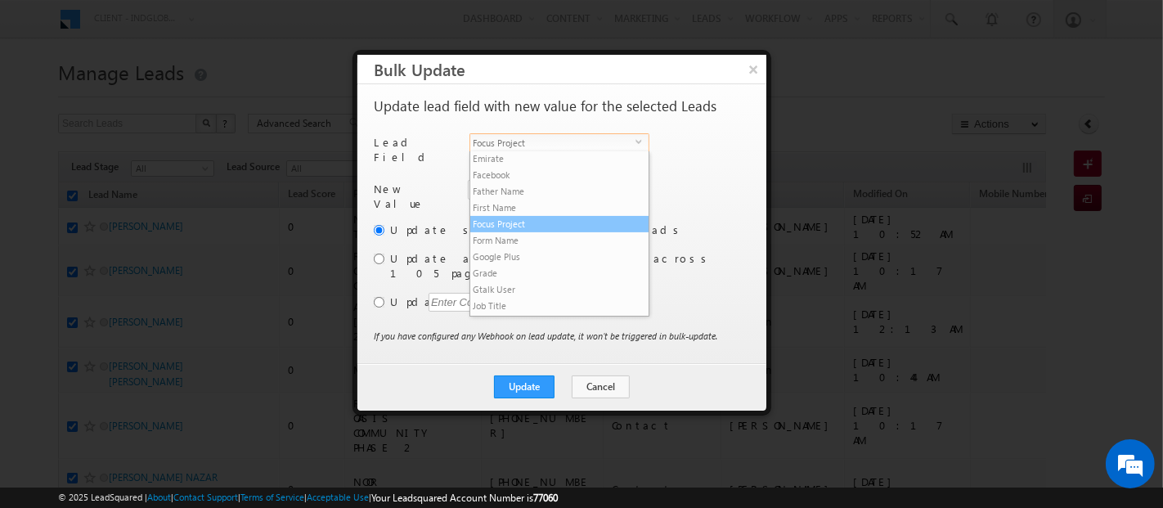
click at [507, 216] on li "Focus Project" at bounding box center [559, 224] width 178 height 16
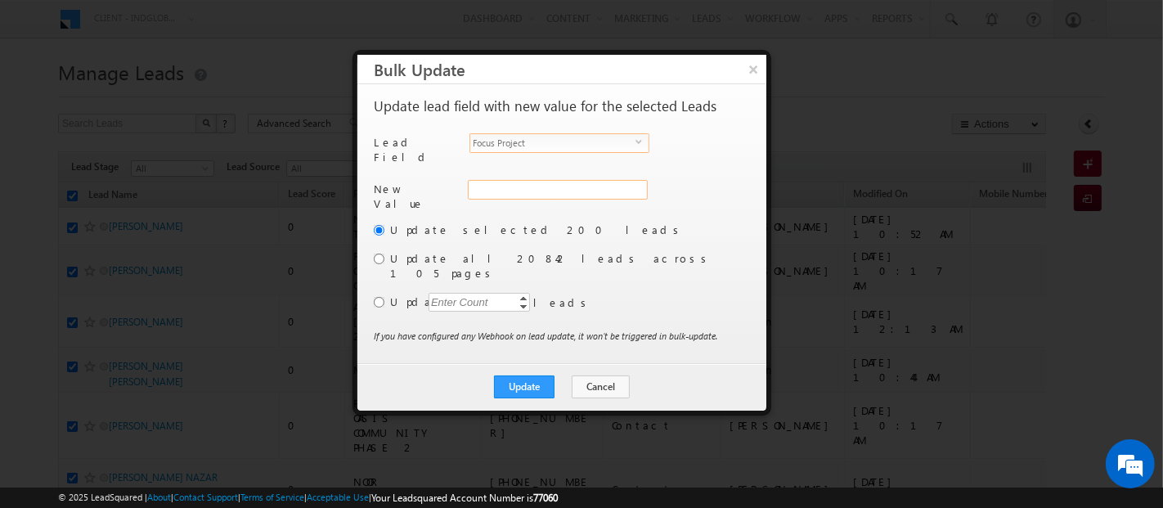
click at [498, 183] on input "Focus Project" at bounding box center [558, 190] width 180 height 20
paste input "P1 Masaar"
click at [379, 253] on input "radio" at bounding box center [379, 258] width 11 height 11
click at [537, 375] on button "Update" at bounding box center [524, 386] width 61 height 23
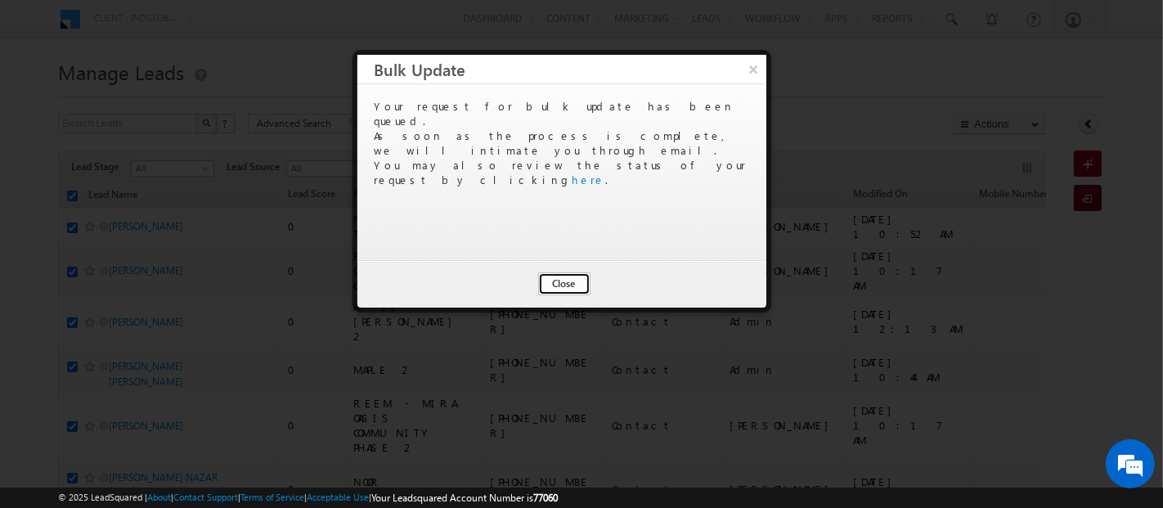
click at [563, 275] on button "Close" at bounding box center [564, 283] width 52 height 23
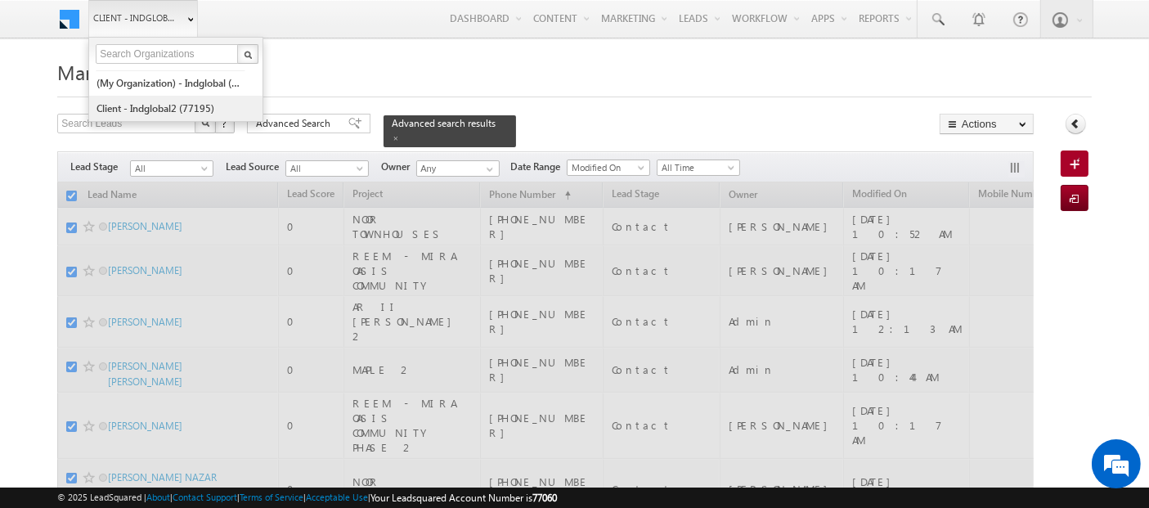
click at [149, 105] on link "Client - indglobal2 (77195)" at bounding box center [171, 108] width 150 height 25
